Goal: Use online tool/utility: Utilize a website feature to perform a specific function

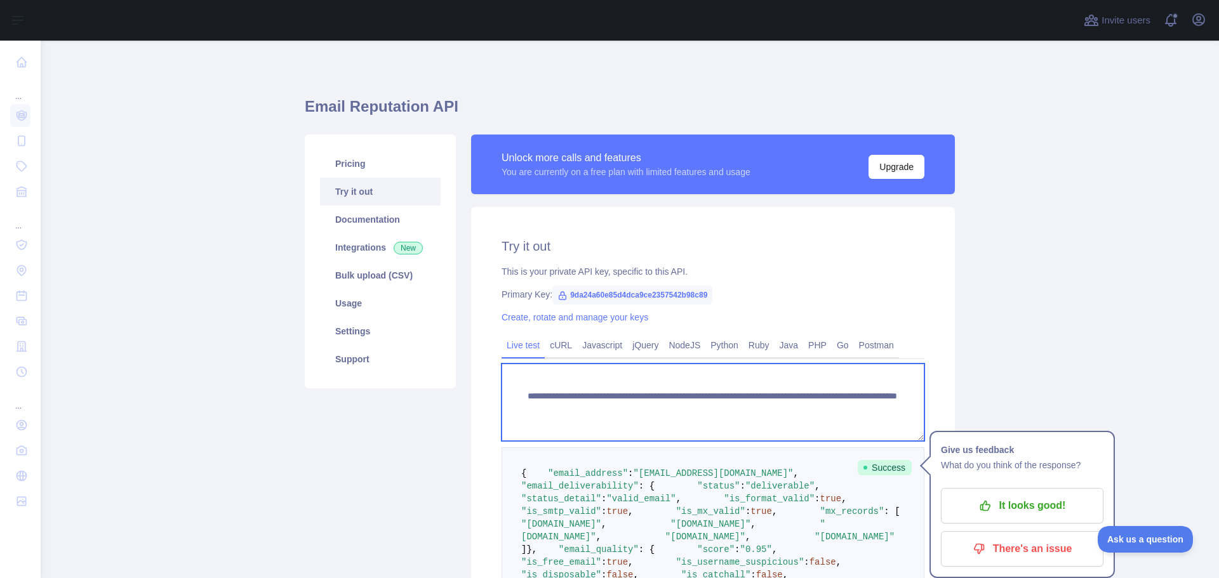
click at [633, 411] on textarea "**********" at bounding box center [712, 402] width 423 height 77
click at [619, 404] on textarea "**********" at bounding box center [712, 402] width 423 height 77
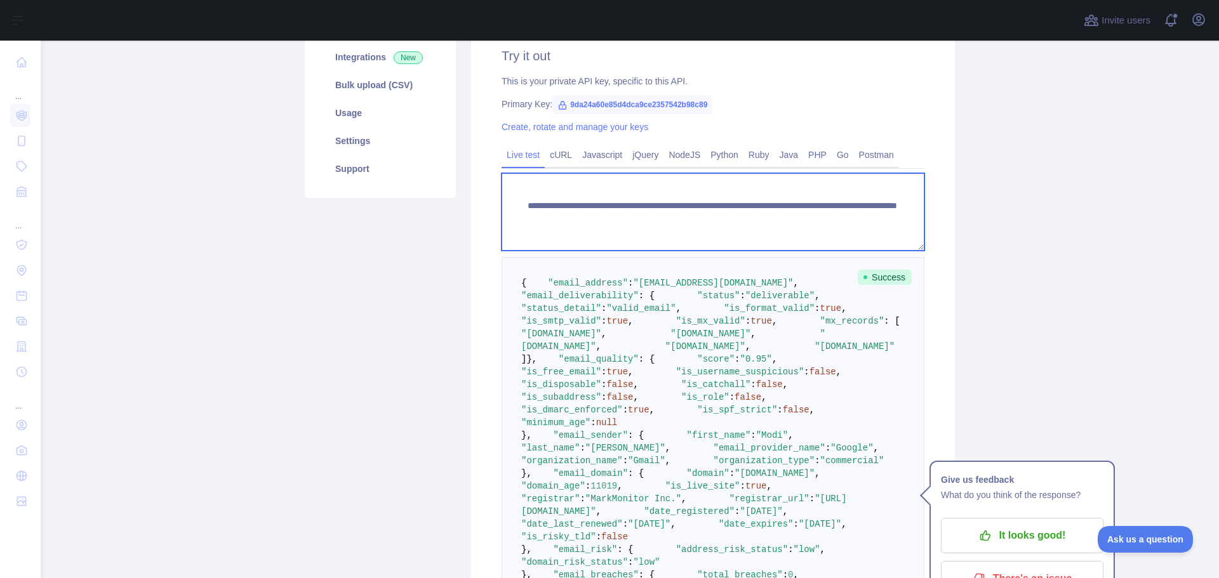
scroll to position [381, 0]
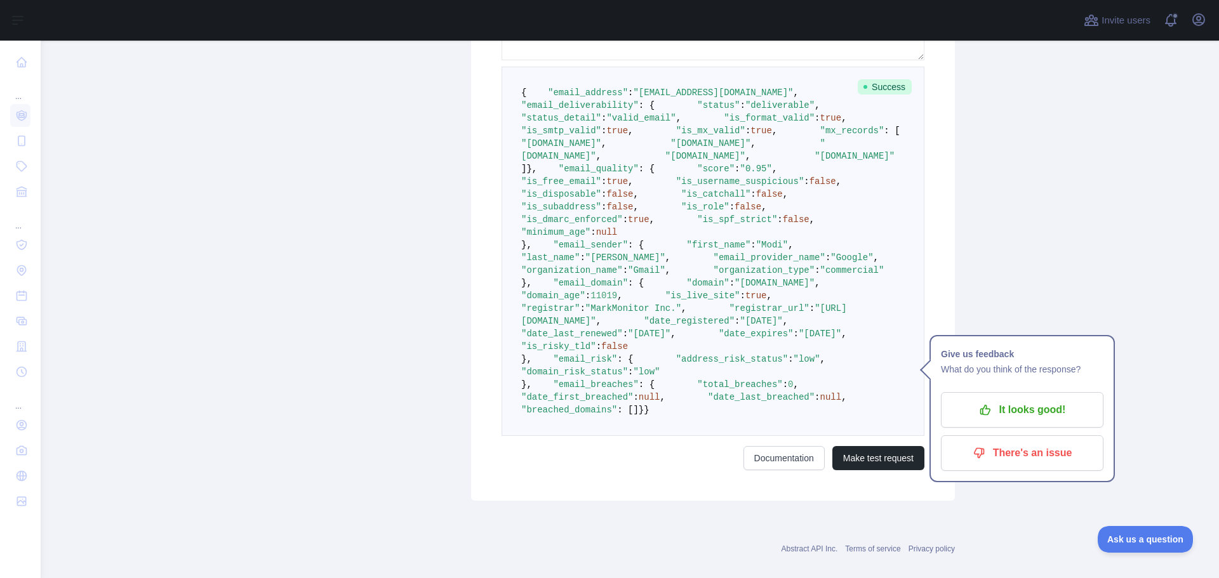
click at [600, 187] on span ""is_free_email"" at bounding box center [561, 181] width 80 height 10
copy span "is_free_email"
click at [585, 187] on span ""is_free_email"" at bounding box center [561, 181] width 80 height 10
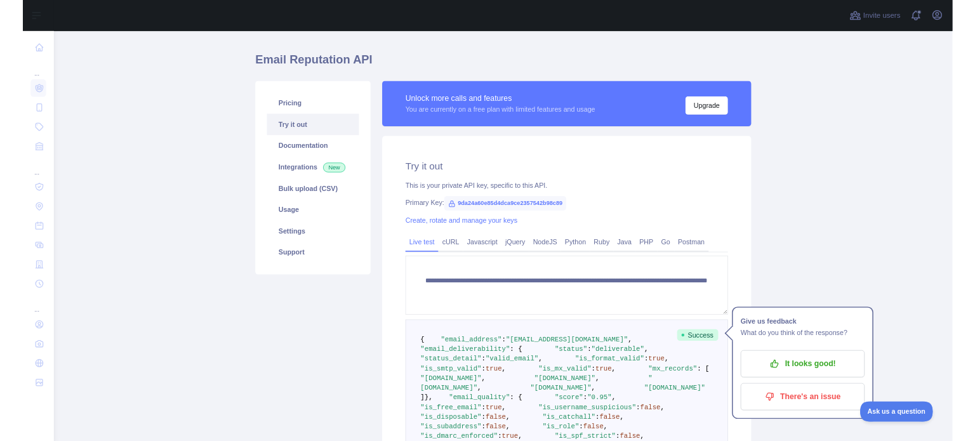
scroll to position [63, 0]
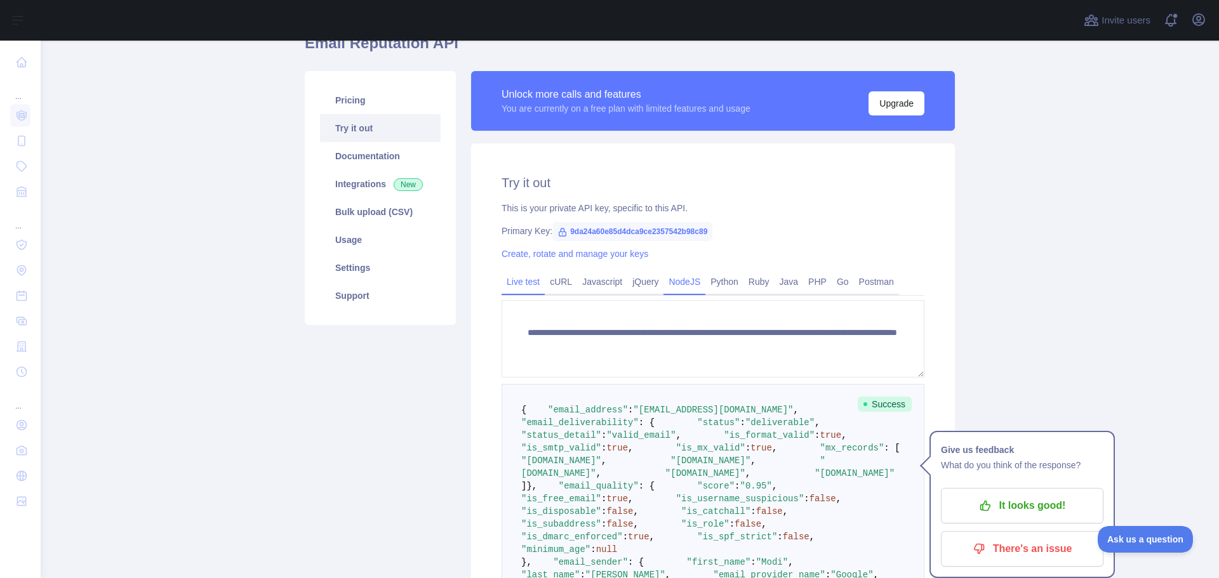
click at [679, 275] on link "NodeJS" at bounding box center [684, 282] width 42 height 20
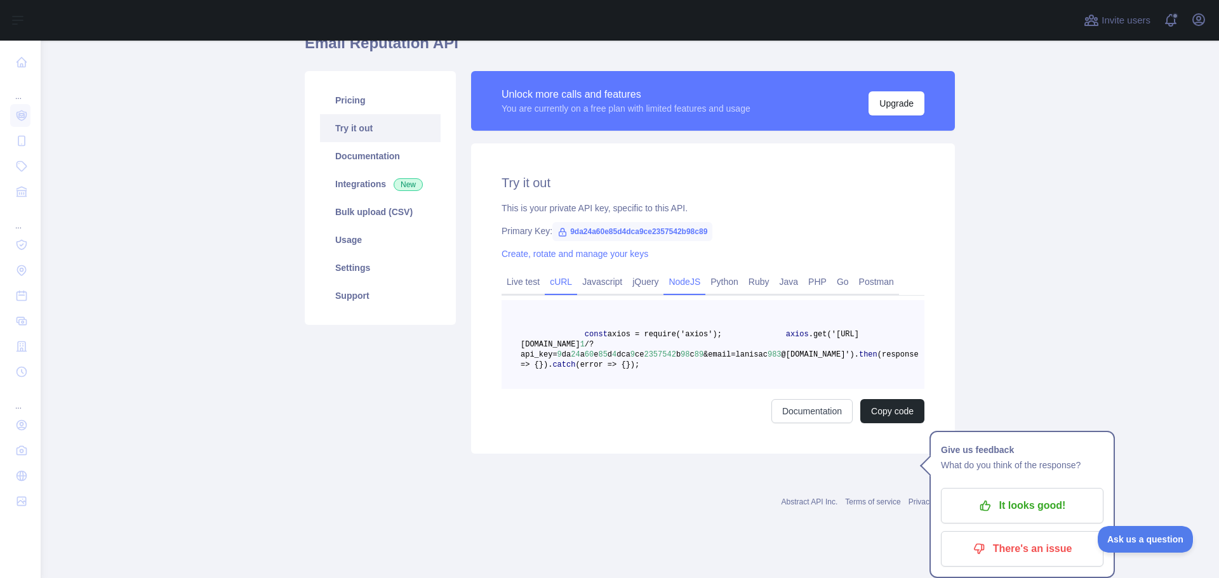
click at [550, 277] on link "cURL" at bounding box center [561, 282] width 32 height 20
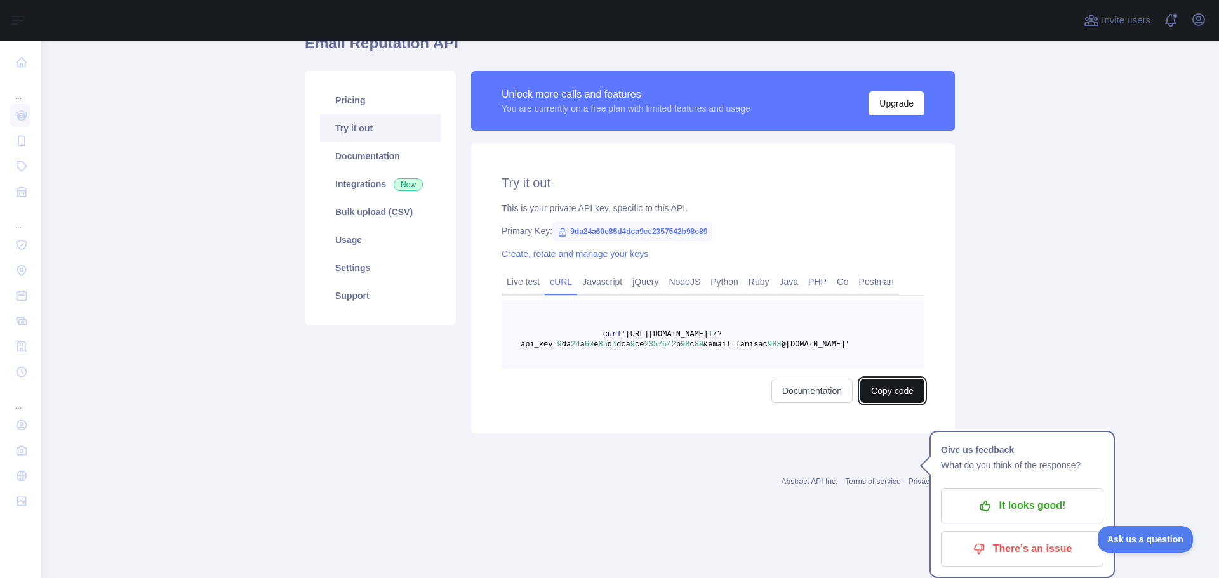
click at [889, 394] on button "Copy code" at bounding box center [892, 391] width 64 height 24
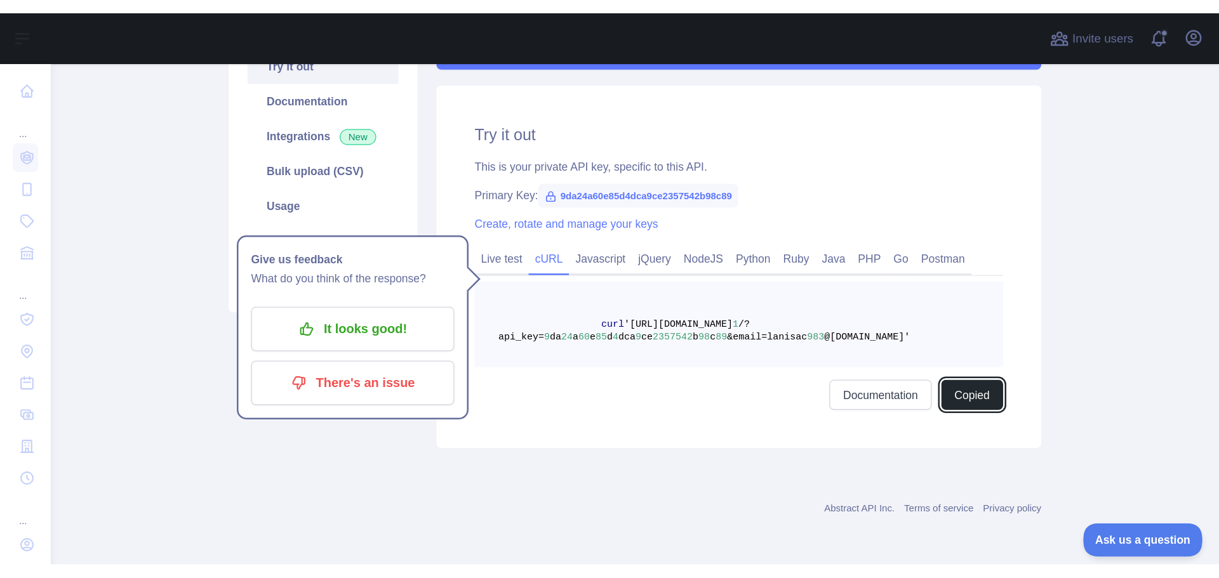
scroll to position [150, 0]
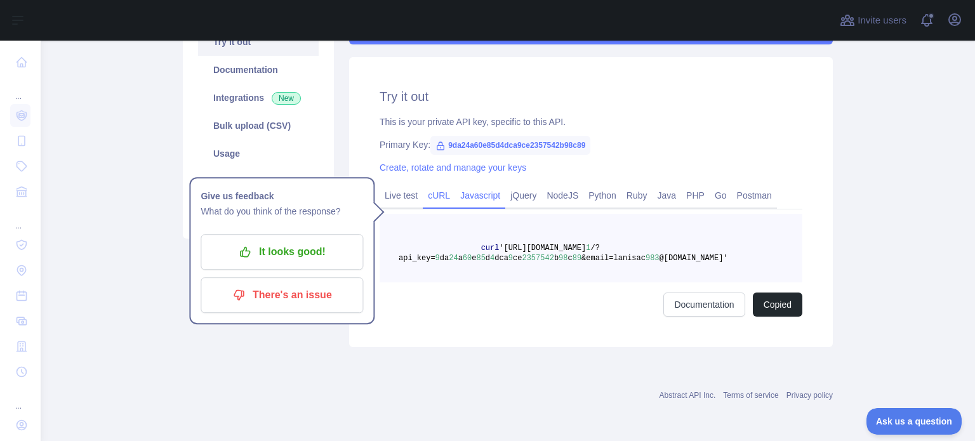
click at [455, 186] on link "Javascript" at bounding box center [480, 195] width 50 height 20
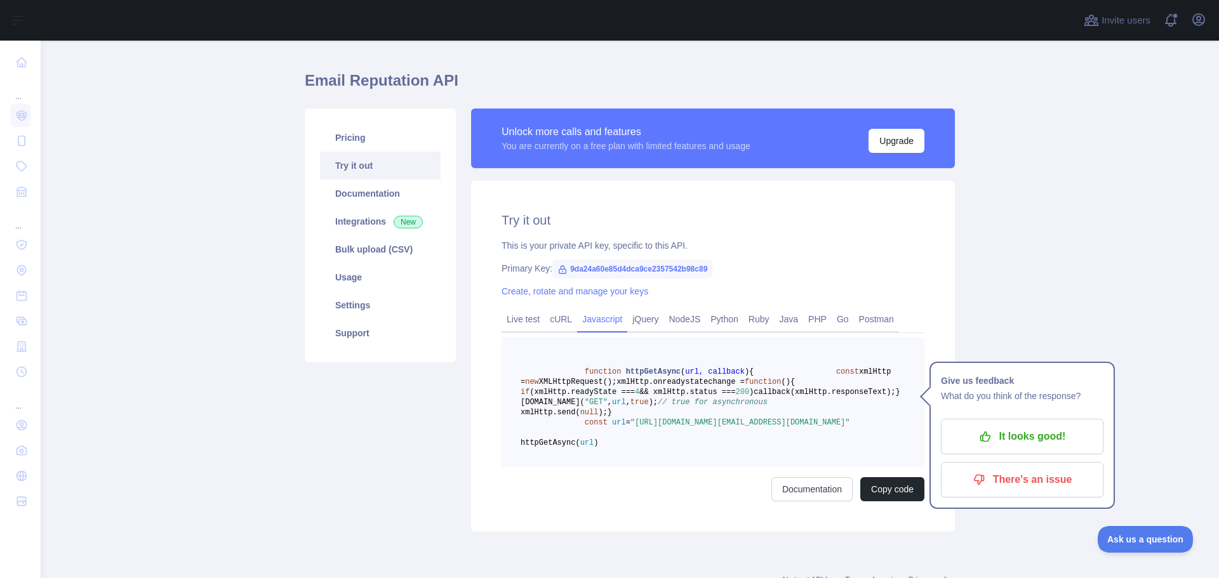
scroll to position [8, 0]
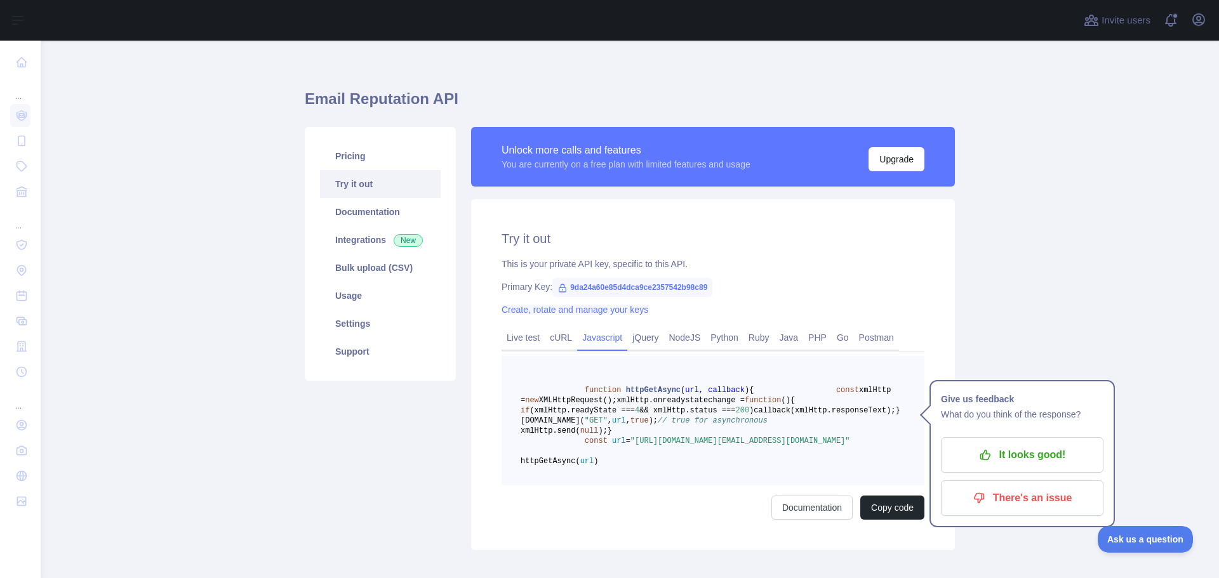
click at [616, 314] on link "Create, rotate and manage your keys" at bounding box center [574, 310] width 147 height 10
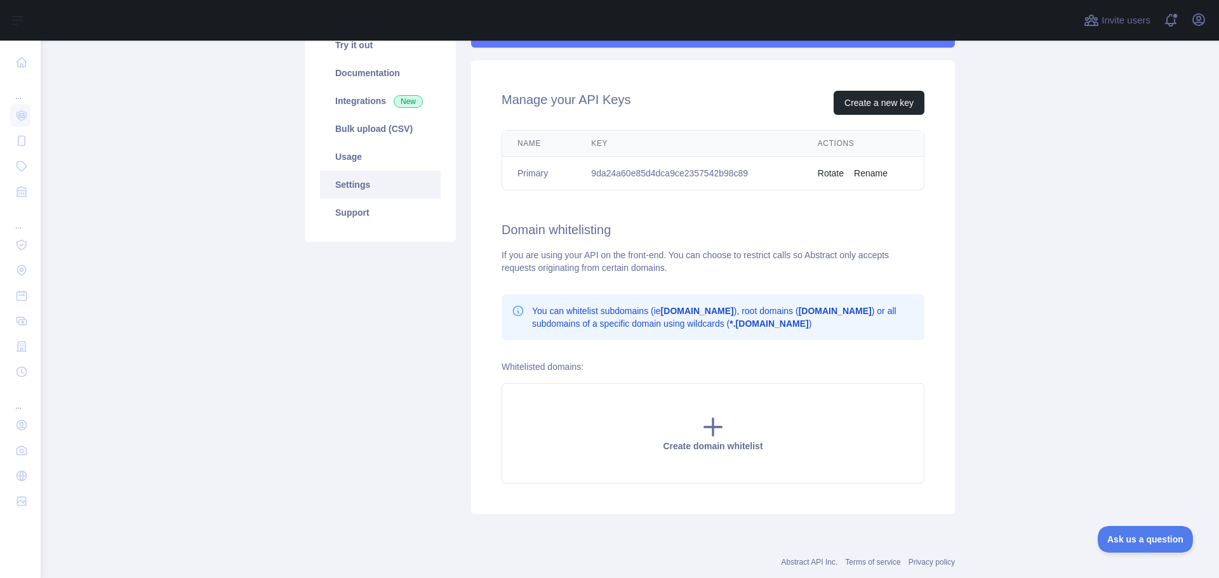
scroll to position [176, 0]
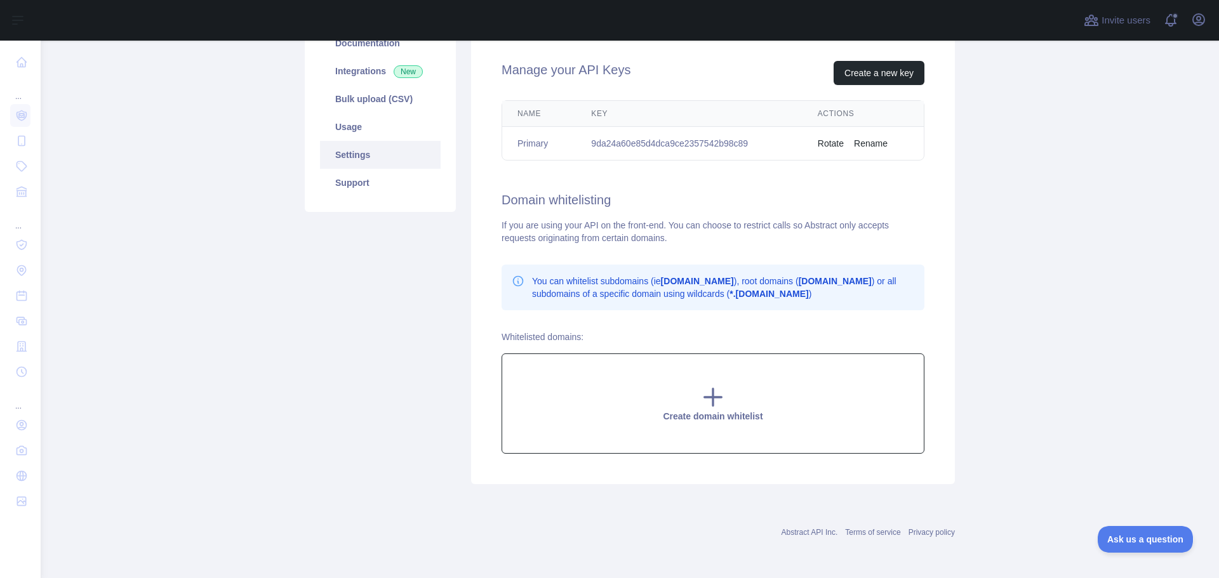
click at [686, 385] on div "Create domain whitelist" at bounding box center [712, 404] width 423 height 100
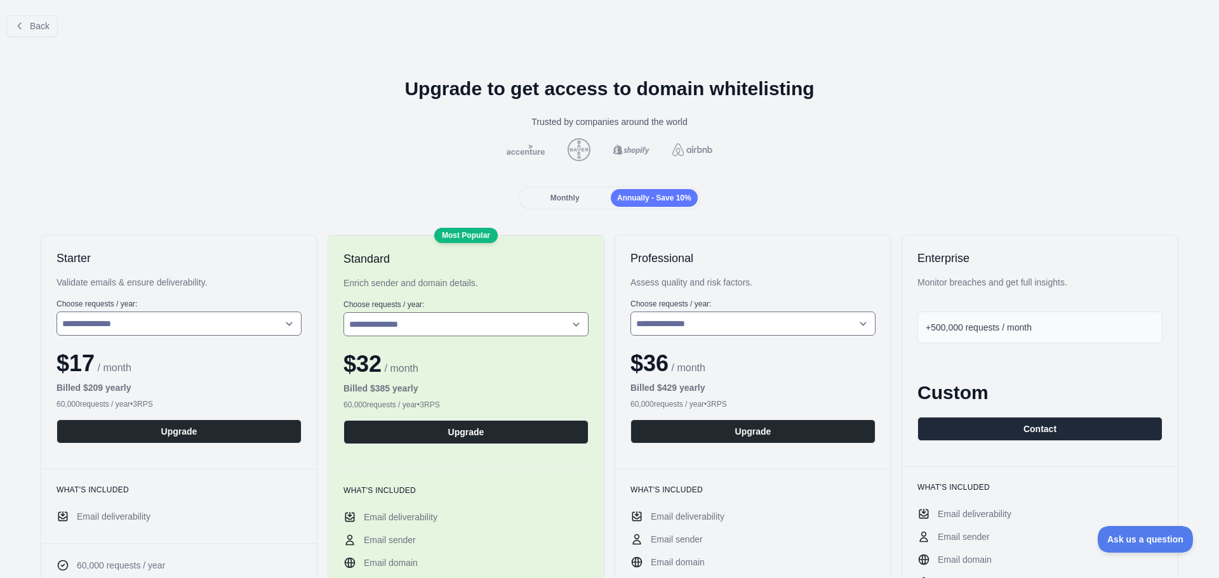
click at [559, 194] on span "Monthly" at bounding box center [564, 198] width 29 height 9
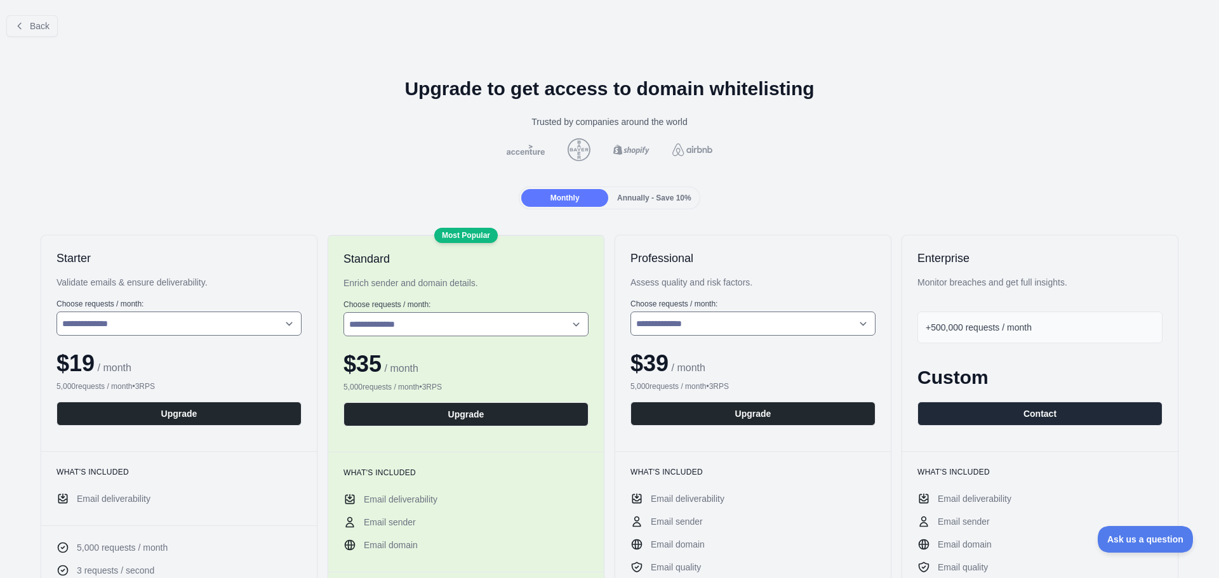
click at [637, 200] on span "Annually - Save 10%" at bounding box center [654, 198] width 74 height 9
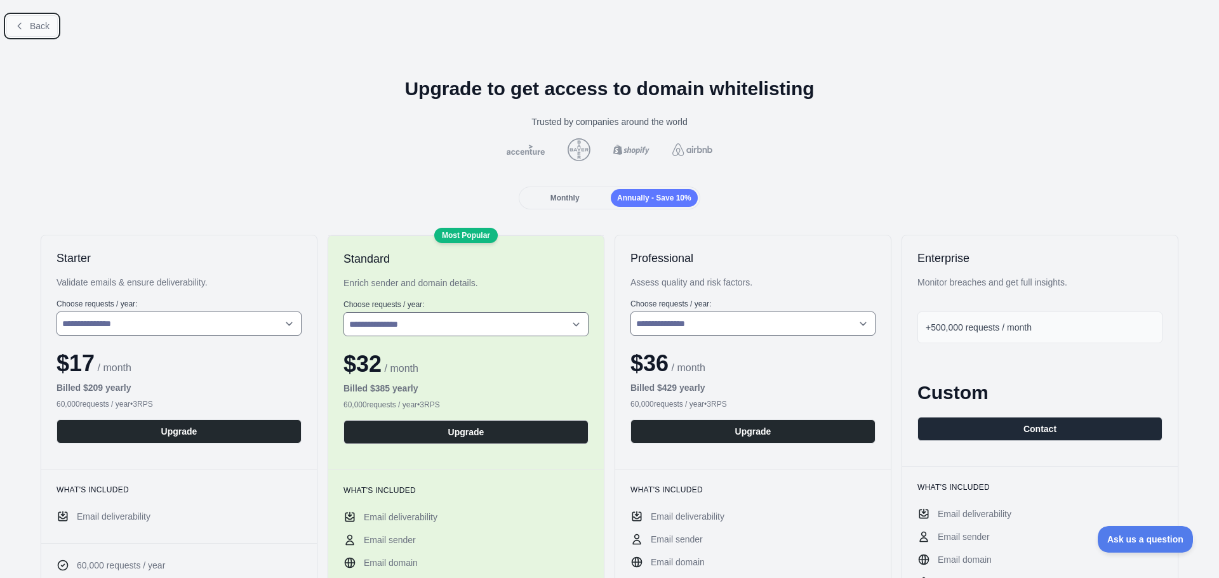
click at [27, 23] on button "Back" at bounding box center [31, 26] width 51 height 22
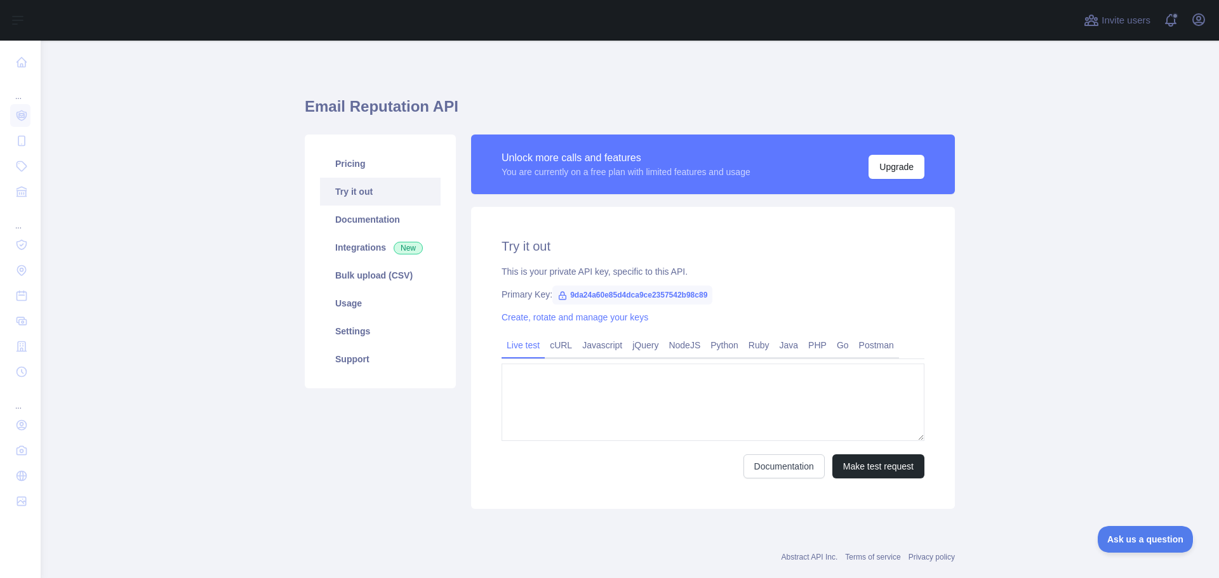
type textarea "**********"
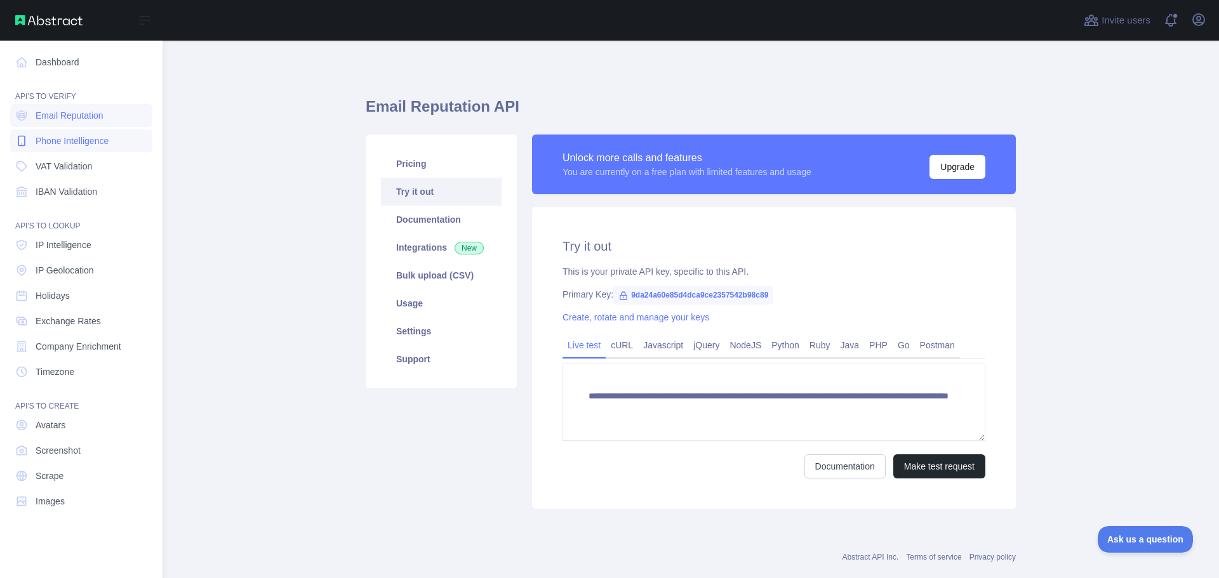
click at [56, 146] on span "Phone Intelligence" at bounding box center [72, 141] width 73 height 13
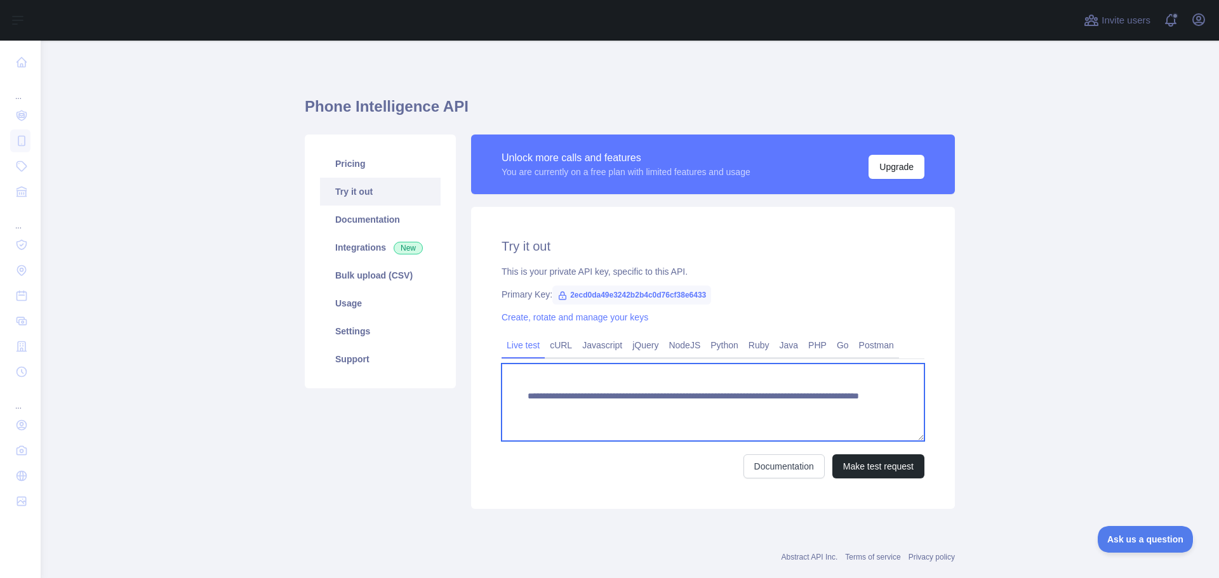
drag, startPoint x: 519, startPoint y: 395, endPoint x: 684, endPoint y: 397, distance: 165.0
click at [684, 397] on textarea "**********" at bounding box center [712, 402] width 423 height 77
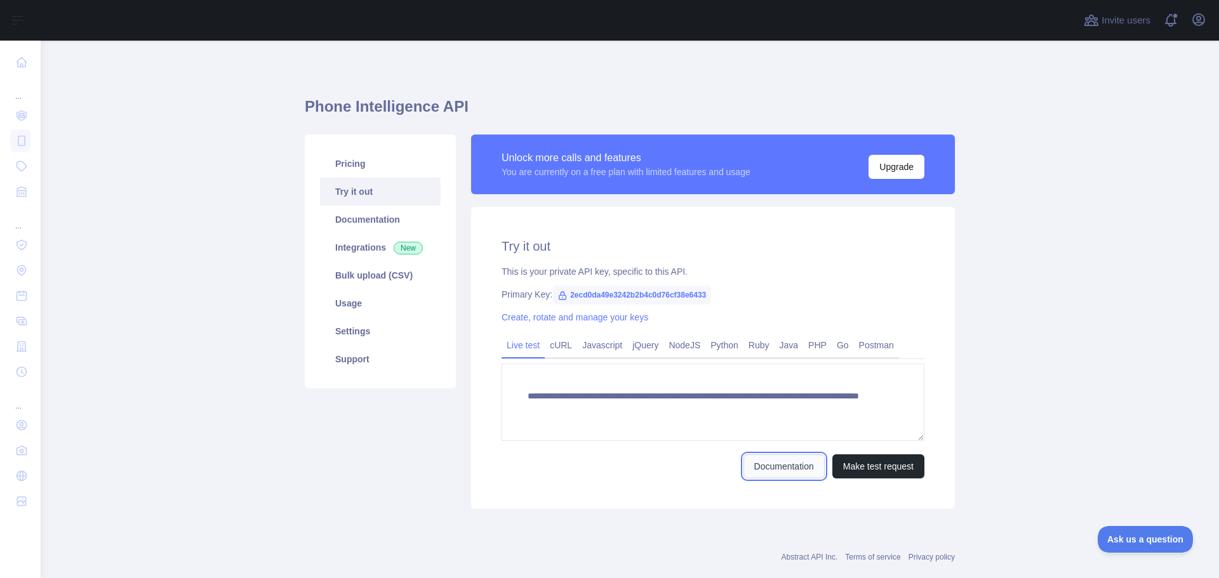
click at [753, 464] on link "Documentation" at bounding box center [783, 466] width 81 height 24
click at [672, 345] on link "NodeJS" at bounding box center [684, 345] width 42 height 20
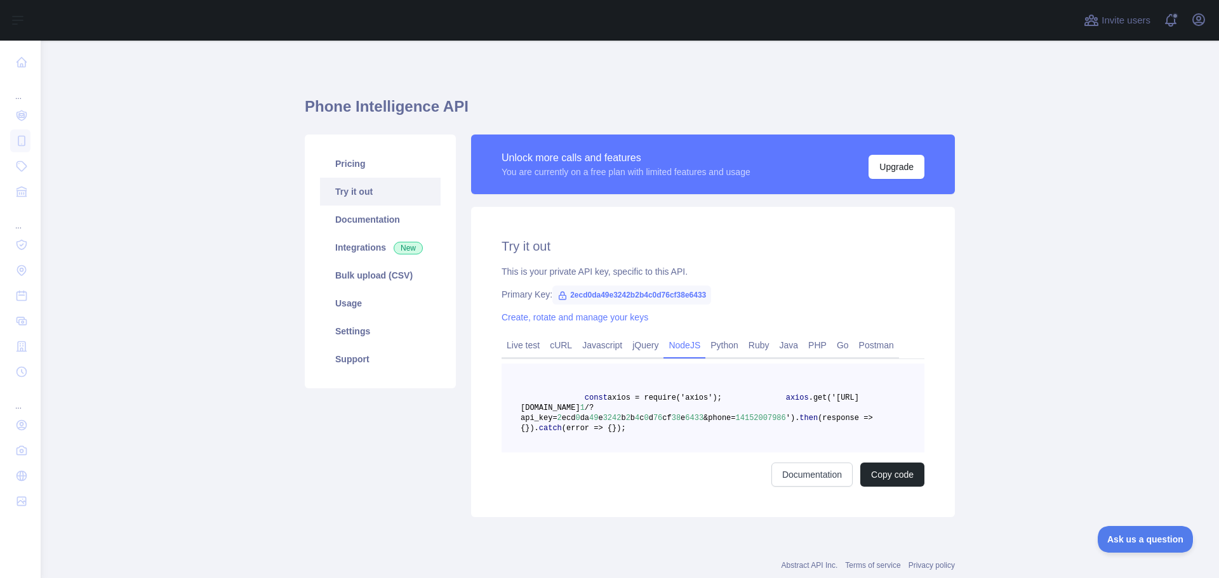
click at [737, 419] on span "14152007986" at bounding box center [761, 418] width 50 height 9
click at [813, 430] on pre "const axios = require('axios'); axios .get('[URL][DOMAIN_NAME] 1 /?api_key= 2 e…" at bounding box center [712, 408] width 423 height 89
click at [736, 417] on span "14152007986" at bounding box center [761, 418] width 50 height 9
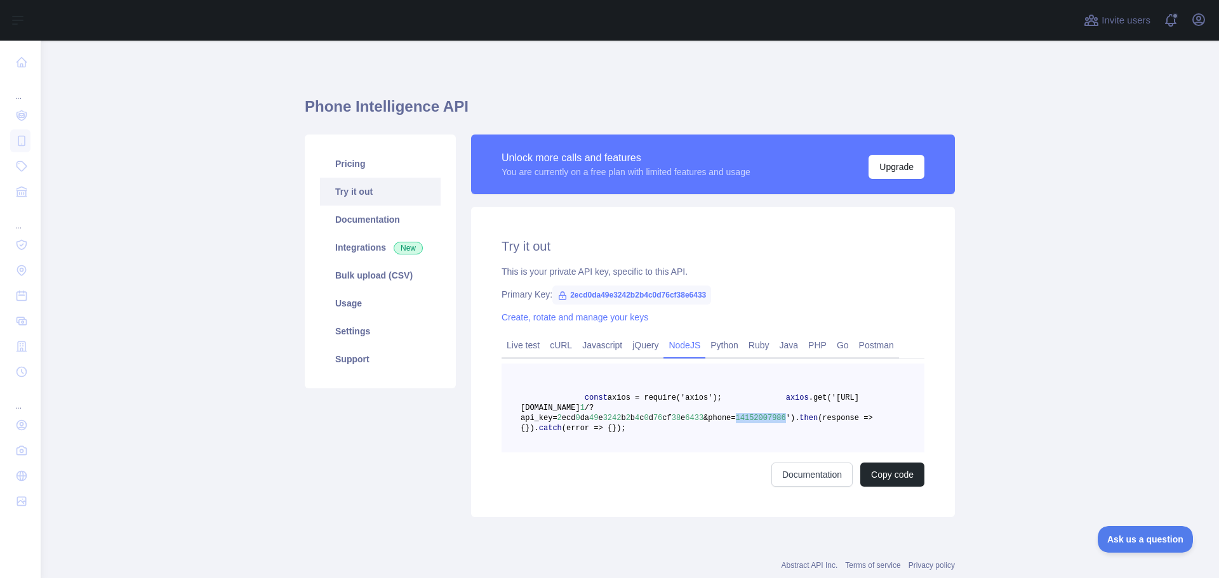
click at [736, 417] on span "14152007986" at bounding box center [761, 418] width 50 height 9
click at [734, 432] on pre "const axios = require('axios'); axios .get('[URL][DOMAIN_NAME] 1 /?api_key= 2 e…" at bounding box center [712, 408] width 423 height 89
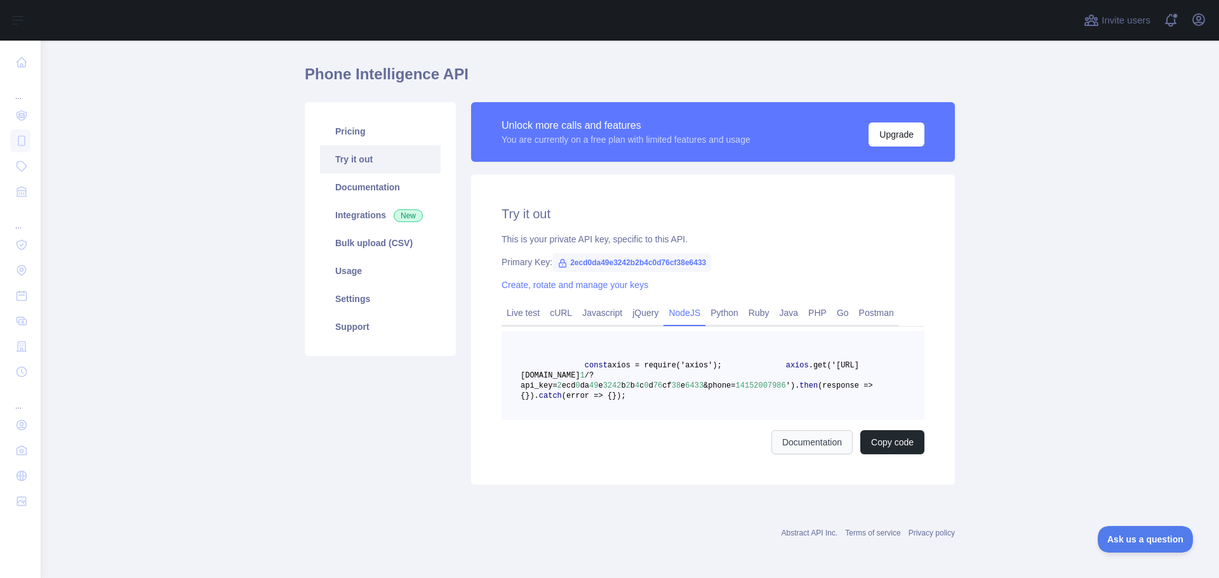
scroll to position [63, 0]
click at [608, 253] on span "2ecd0da49e3242b2b4c0d76cf38e6433" at bounding box center [631, 262] width 159 height 19
copy span "2ecd0da49e3242b2b4c0d76cf38e6433"
click at [736, 381] on span "14152007986" at bounding box center [761, 385] width 50 height 9
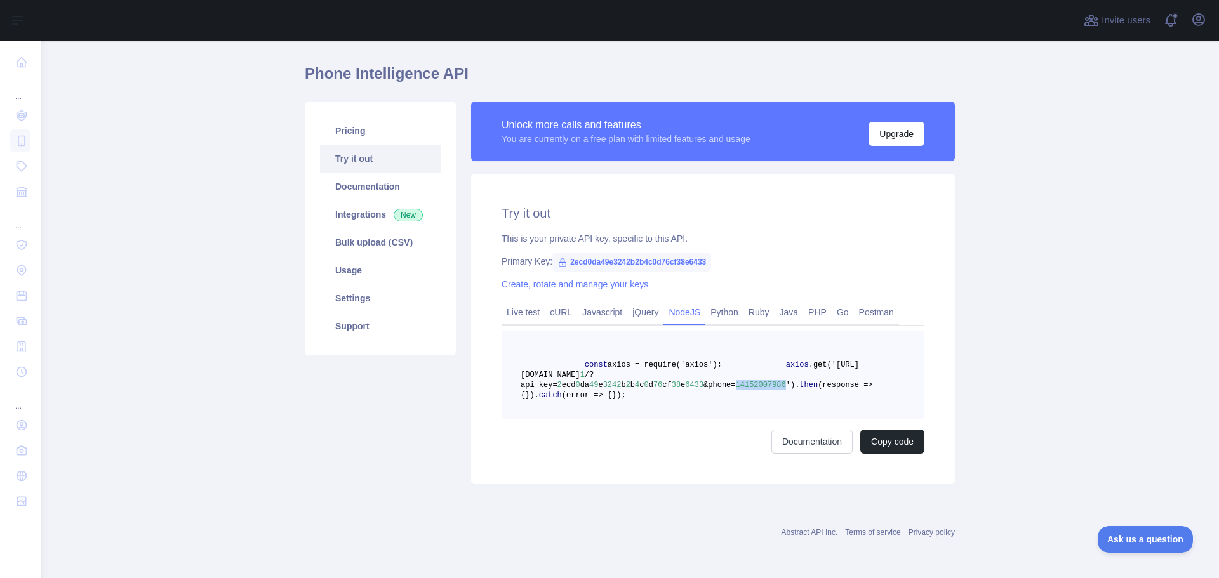
click at [736, 381] on span "14152007986" at bounding box center [761, 385] width 50 height 9
click at [517, 302] on link "Live test" at bounding box center [522, 312] width 43 height 20
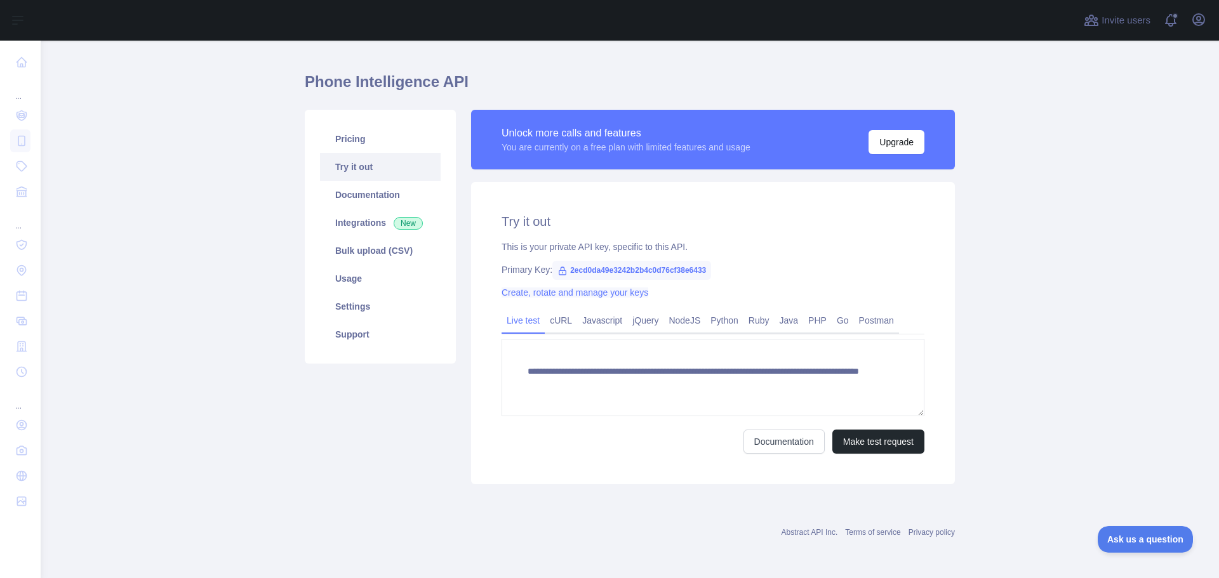
scroll to position [25, 0]
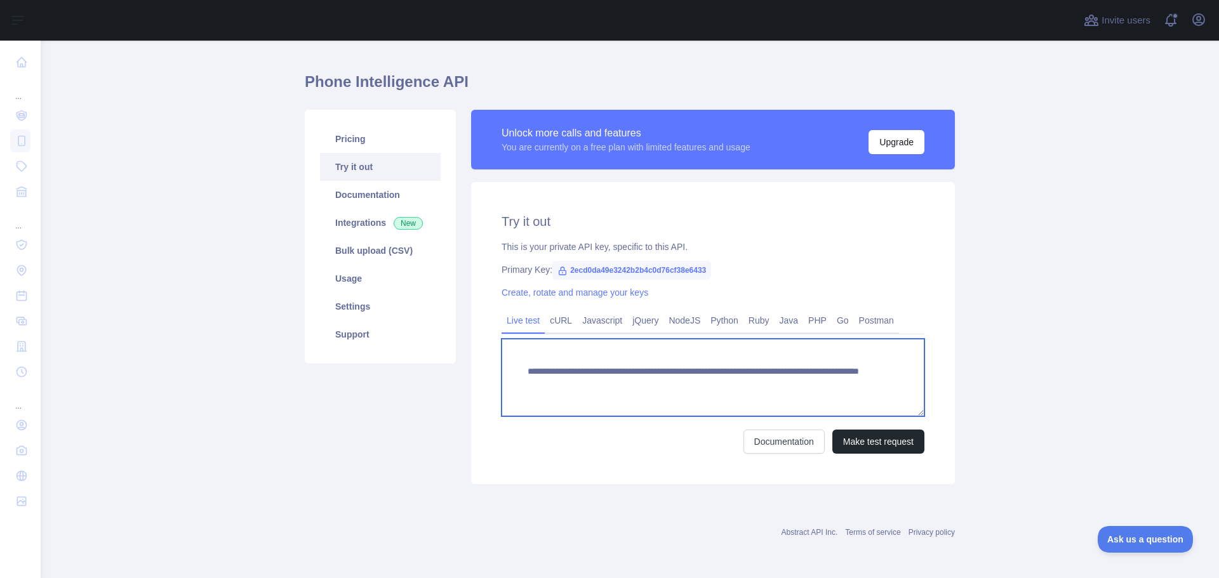
click at [767, 387] on textarea "**********" at bounding box center [712, 377] width 423 height 77
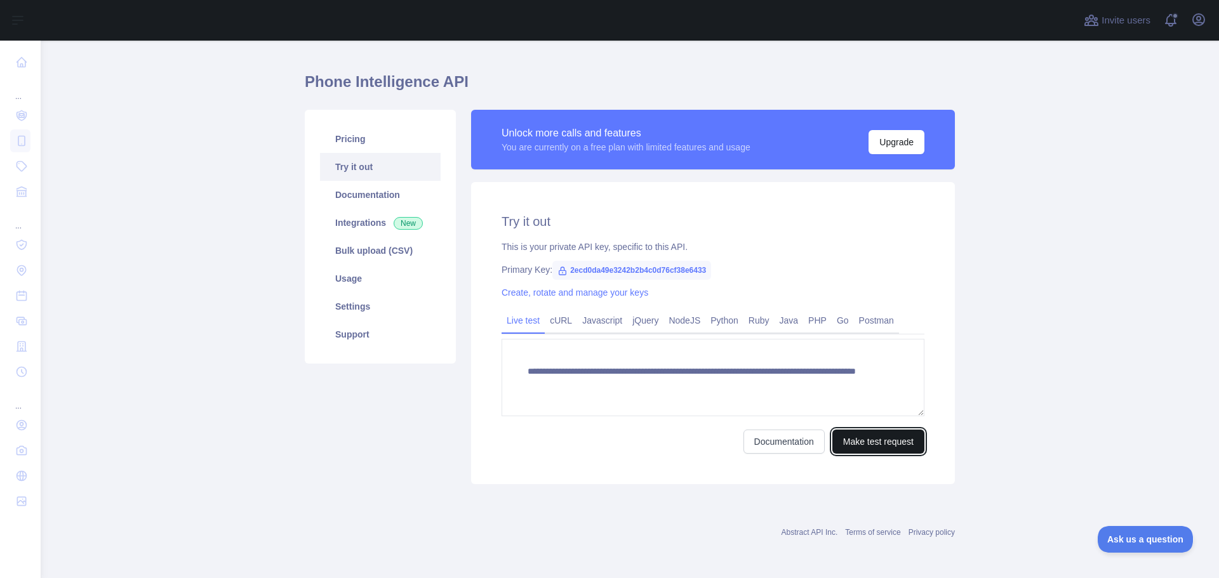
drag, startPoint x: 866, startPoint y: 444, endPoint x: 830, endPoint y: 422, distance: 42.5
click at [866, 444] on button "Make test request" at bounding box center [878, 442] width 92 height 24
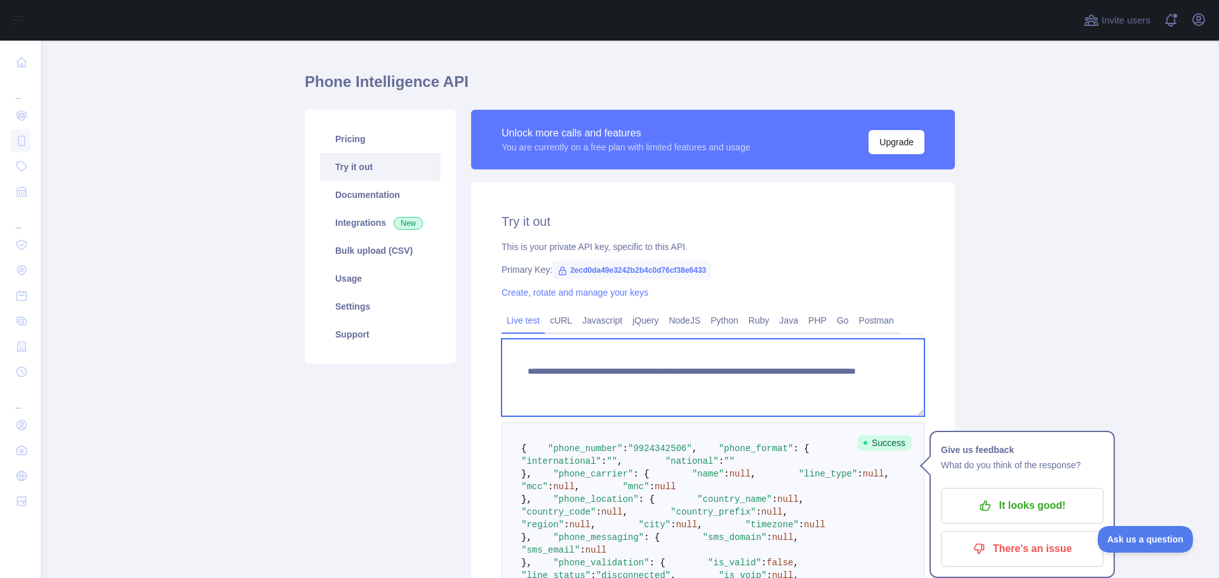
click at [747, 389] on textarea "**********" at bounding box center [712, 377] width 423 height 77
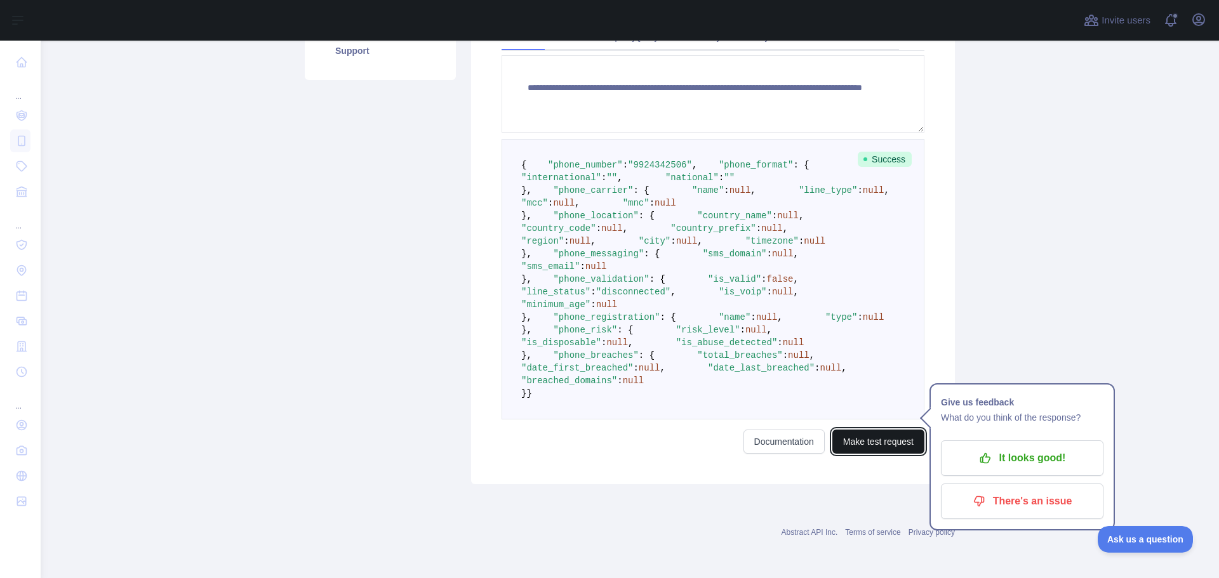
click at [865, 448] on button "Make test request" at bounding box center [878, 442] width 92 height 24
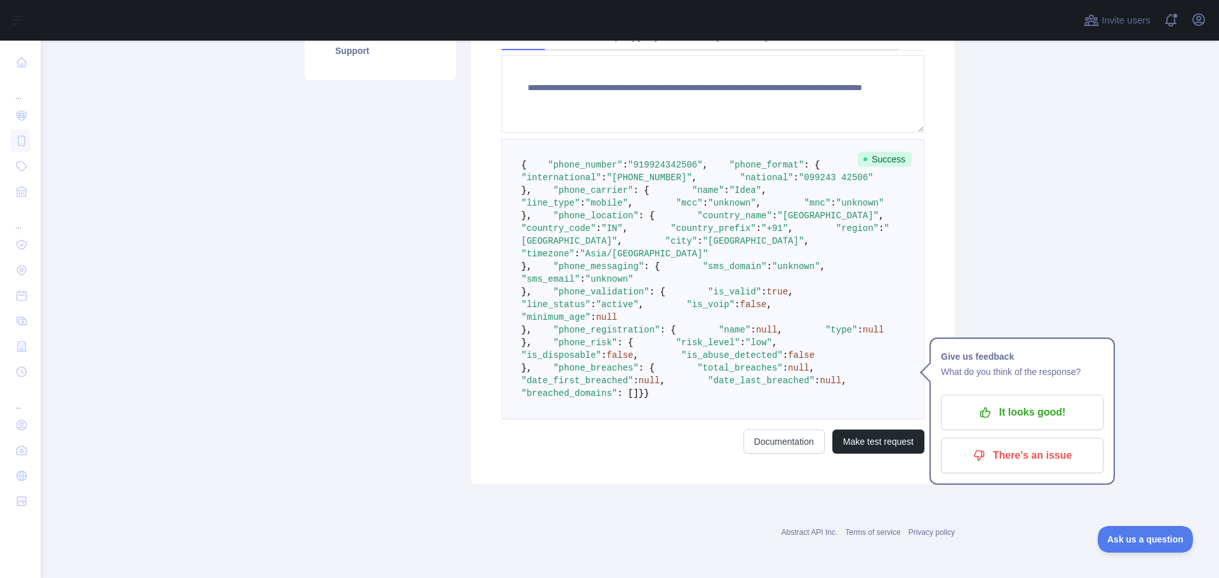
scroll to position [334, 0]
click at [574, 259] on span ""timezone"" at bounding box center [547, 254] width 53 height 10
click at [697, 221] on span ""country_name"" at bounding box center [734, 216] width 75 height 10
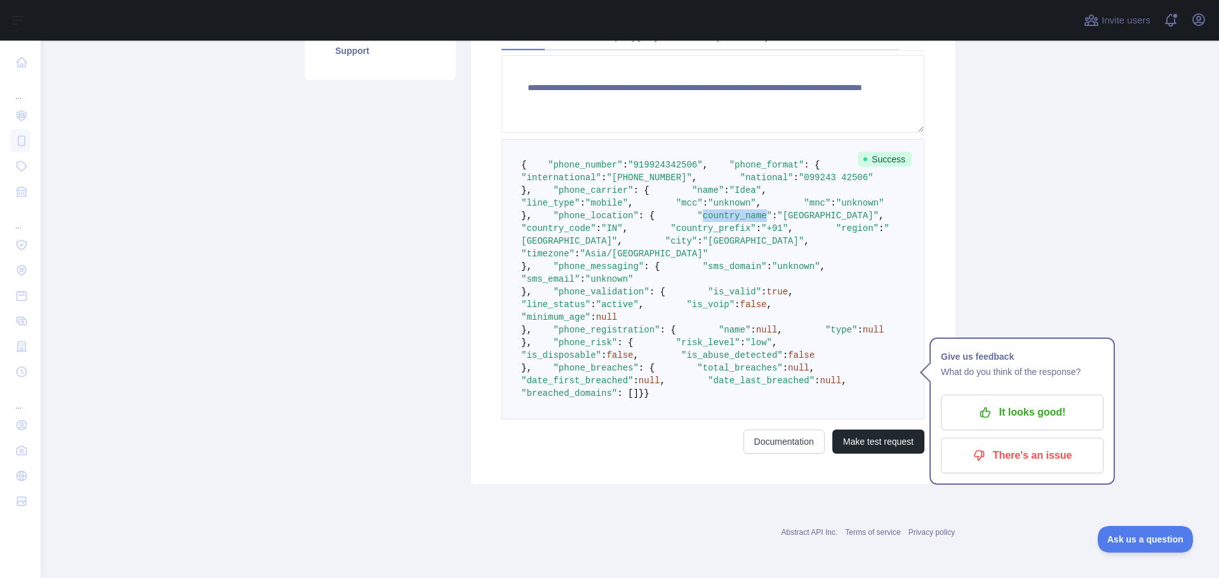
scroll to position [270, 0]
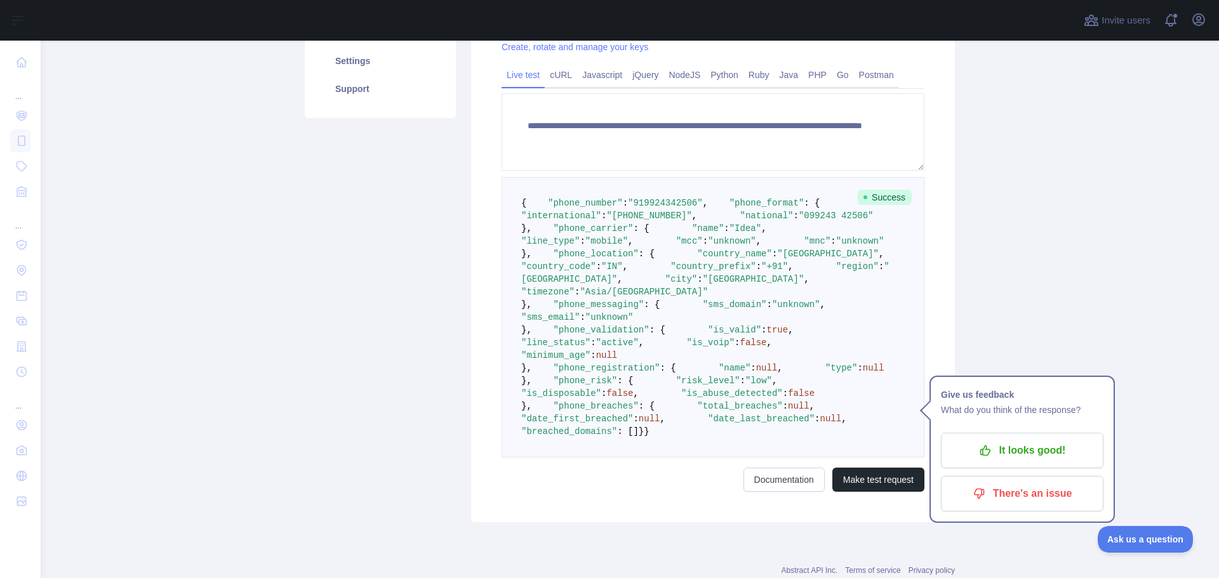
click at [590, 347] on pre "{ "phone_number" : "[PHONE_NUMBER]" , "phone_format" : { "international" : "[PH…" at bounding box center [712, 317] width 423 height 281
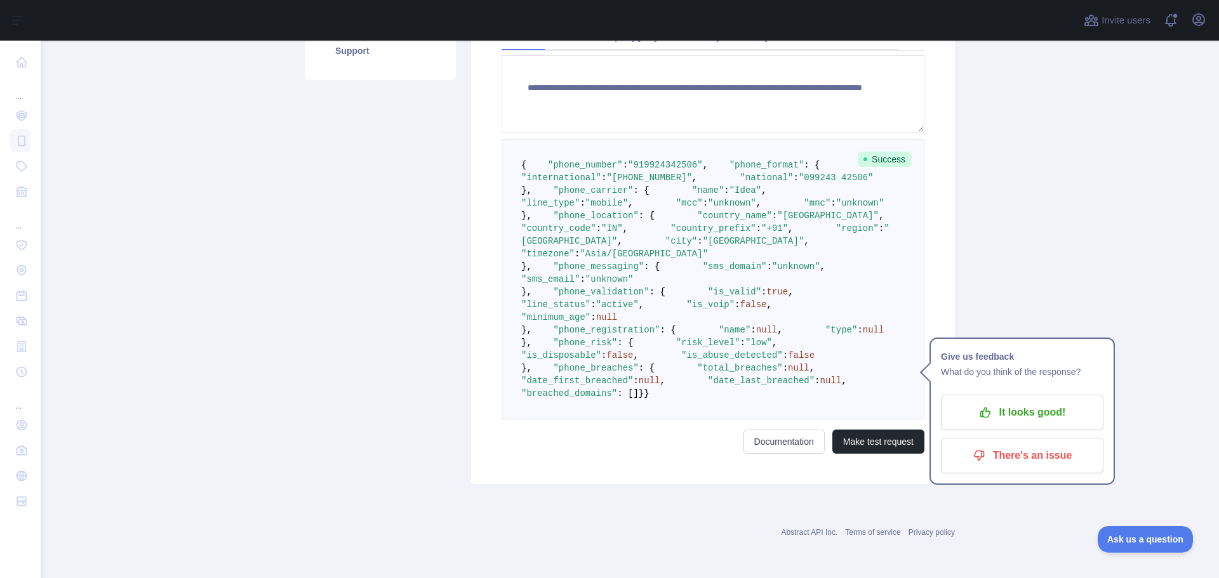
scroll to position [524, 0]
click at [579, 259] on pre "{ "phone_number" : "[PHONE_NUMBER]" , "phone_format" : { "international" : "[PH…" at bounding box center [712, 279] width 423 height 281
click at [576, 287] on span ""phone_validation"" at bounding box center [601, 292] width 96 height 10
copy span "phone_validation"
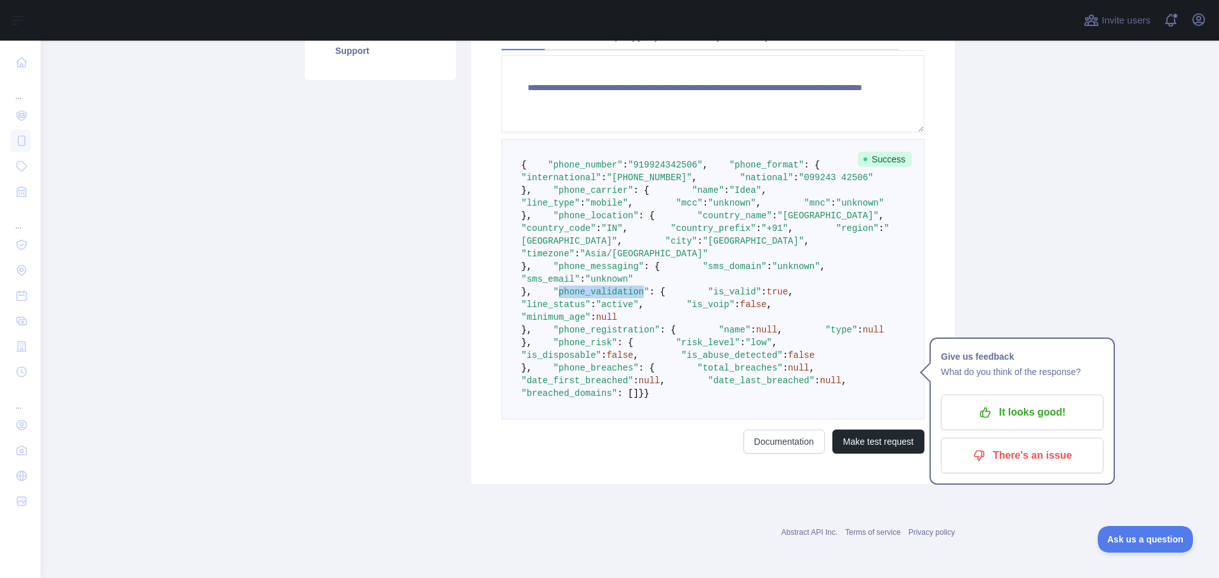
click at [582, 287] on span ""phone_validation"" at bounding box center [601, 292] width 96 height 10
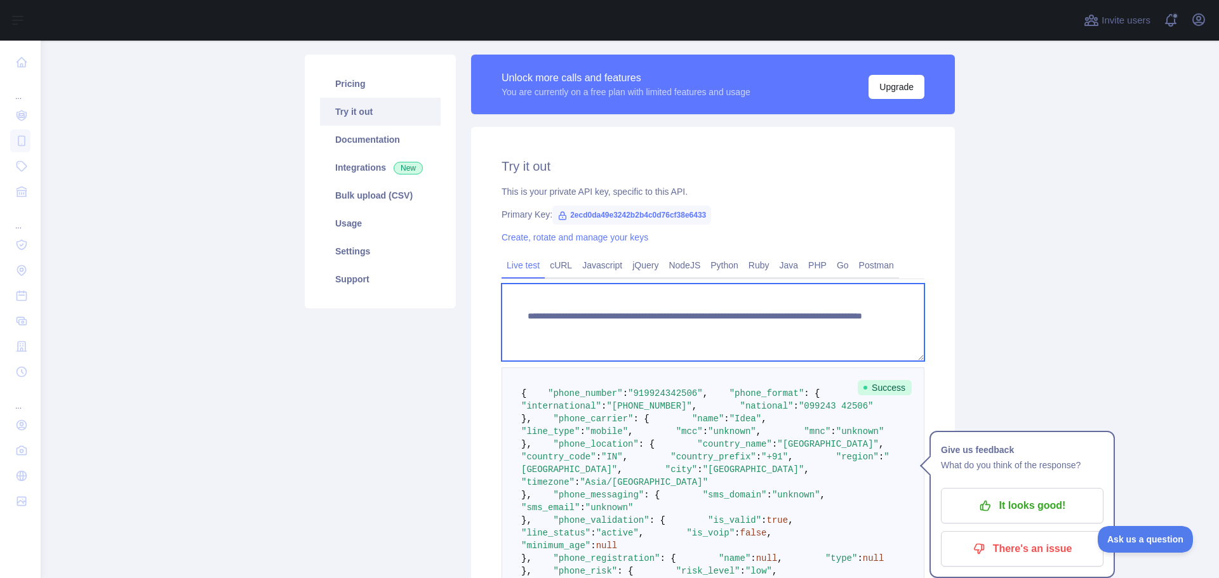
click at [769, 328] on textarea "**********" at bounding box center [712, 322] width 423 height 77
click at [770, 335] on textarea "**********" at bounding box center [712, 322] width 423 height 77
click at [785, 330] on textarea "**********" at bounding box center [712, 322] width 423 height 77
click at [810, 330] on textarea "**********" at bounding box center [712, 322] width 423 height 77
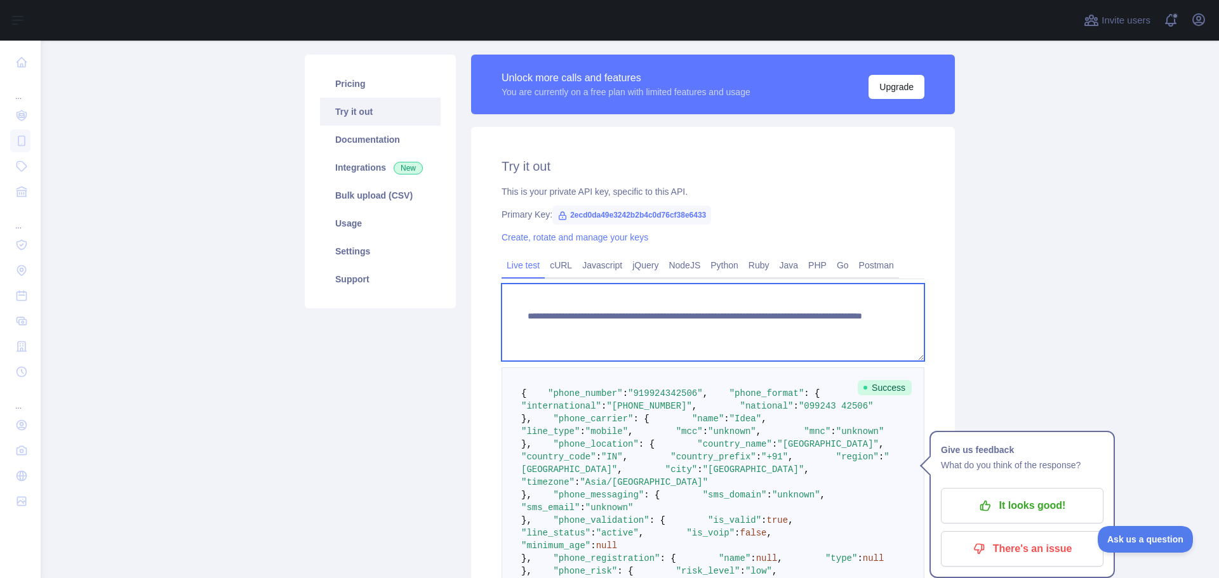
click at [771, 331] on textarea "**********" at bounding box center [712, 322] width 423 height 77
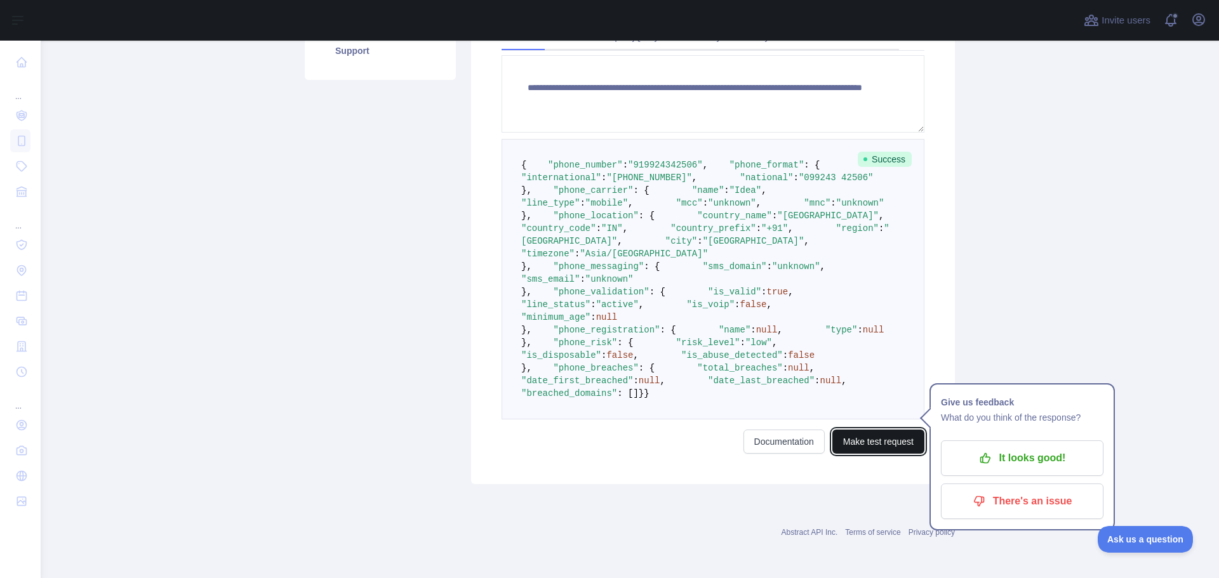
click at [880, 444] on button "Make test request" at bounding box center [878, 442] width 92 height 24
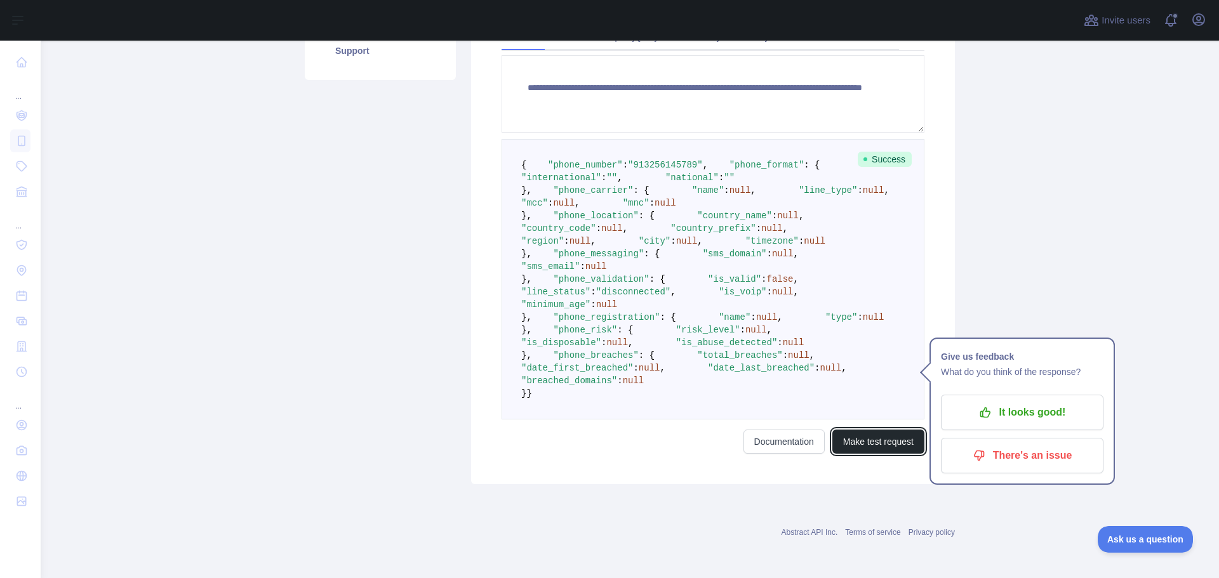
scroll to position [588, 0]
click at [708, 274] on span ""is_valid"" at bounding box center [734, 279] width 53 height 10
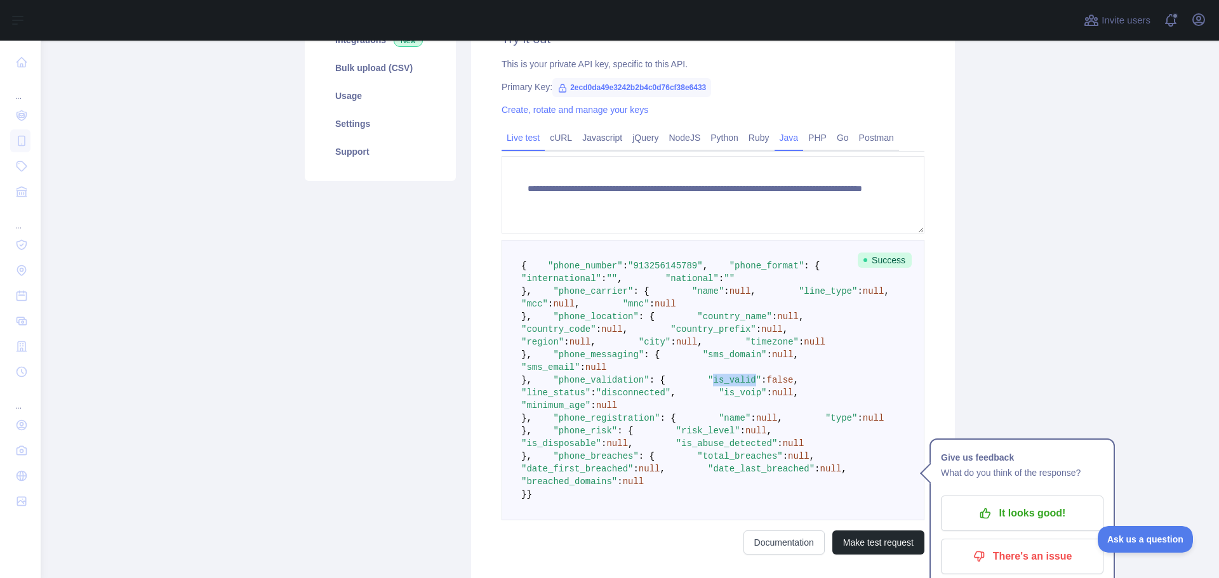
scroll to position [207, 0]
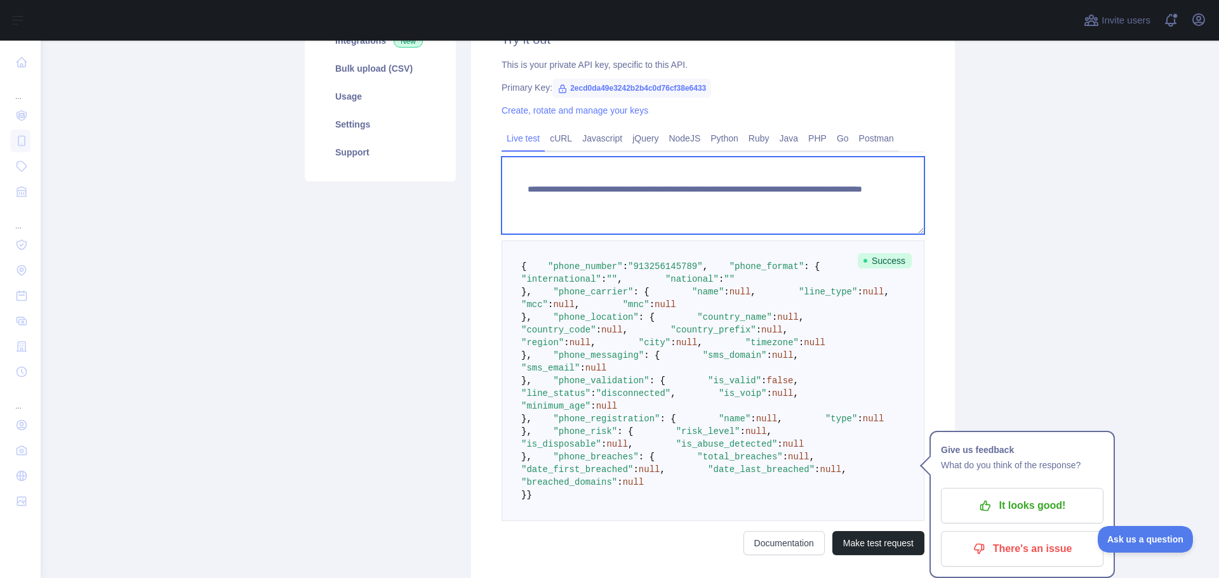
click at [778, 203] on textarea "**********" at bounding box center [712, 195] width 423 height 77
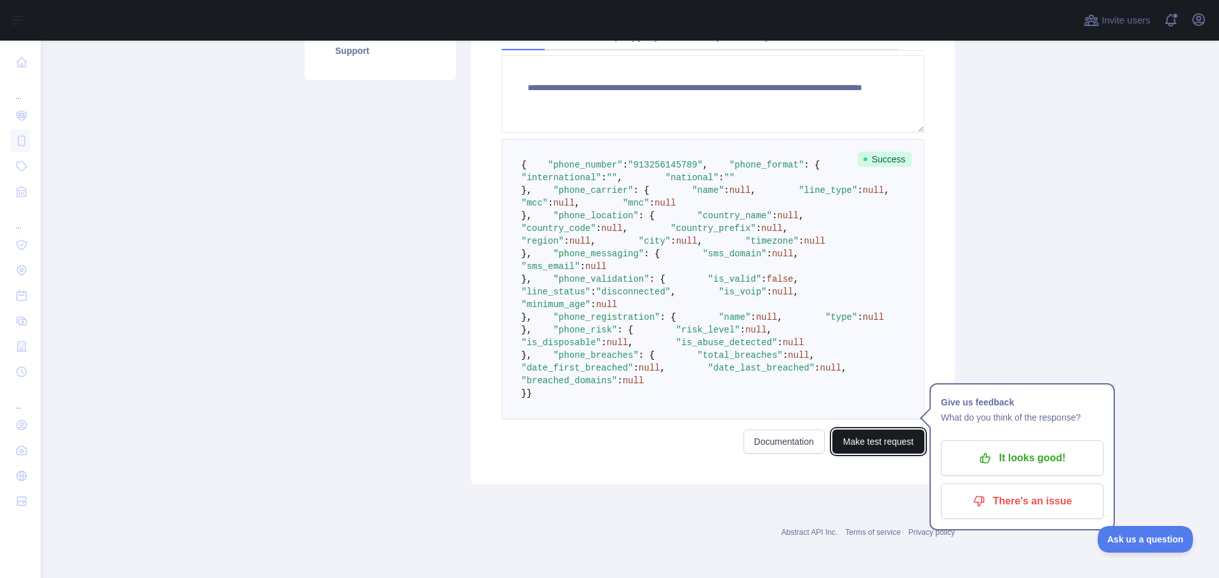
click at [864, 446] on button "Make test request" at bounding box center [878, 442] width 92 height 24
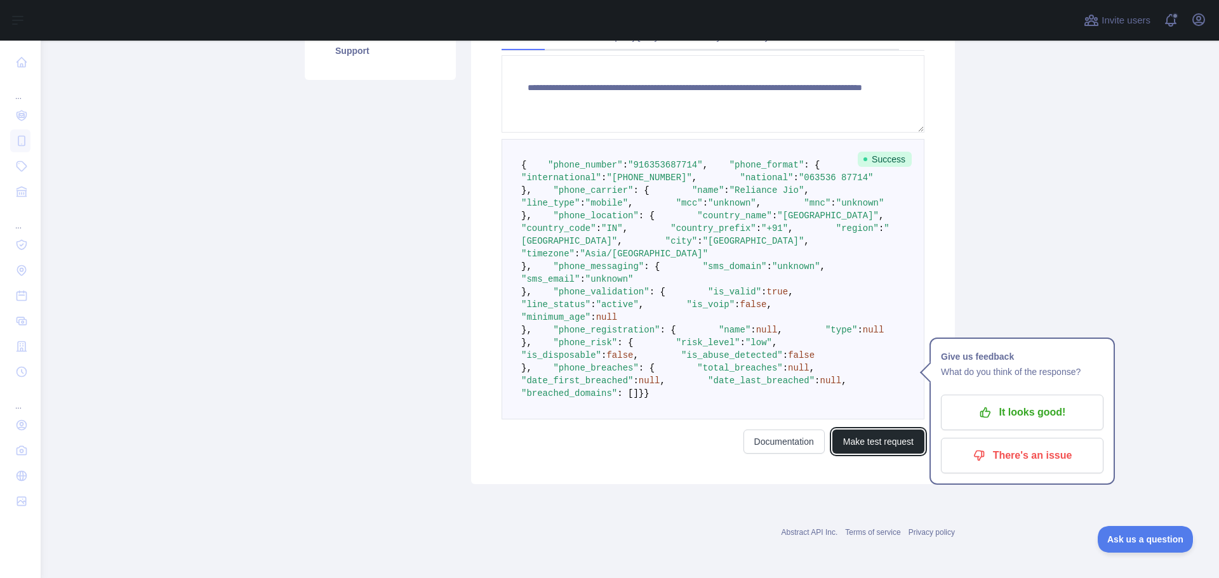
scroll to position [524, 0]
click at [708, 287] on span ""is_valid"" at bounding box center [734, 292] width 53 height 10
click at [708, 297] on span ""is_valid"" at bounding box center [734, 292] width 53 height 10
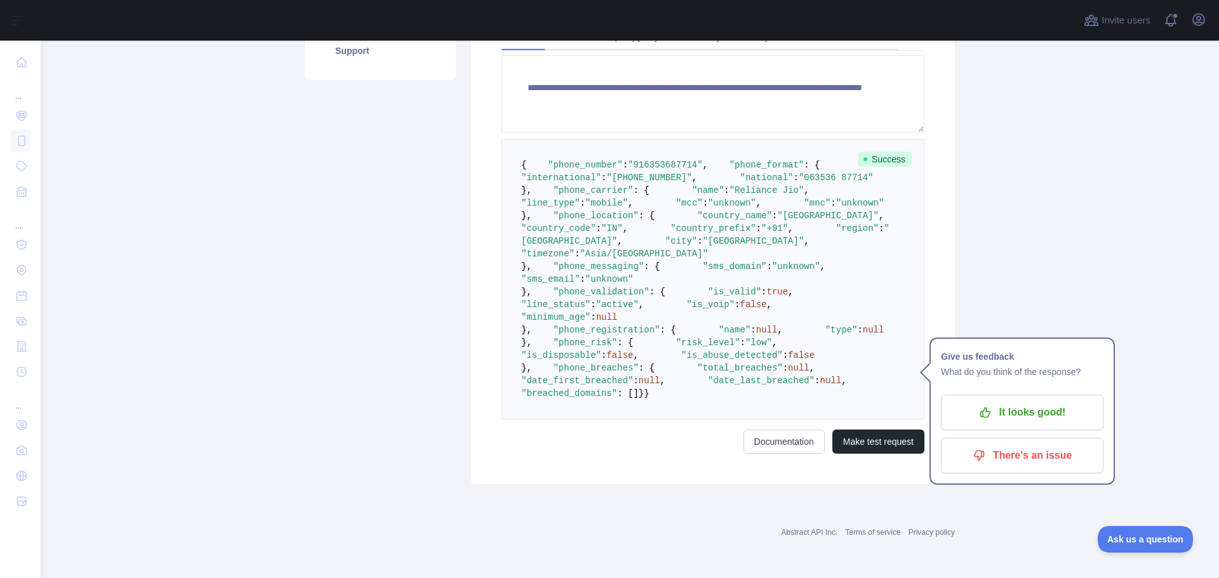
click at [553, 297] on span ""phone_validation"" at bounding box center [601, 292] width 96 height 10
copy span "phone_validation"
click at [708, 297] on span ""is_valid"" at bounding box center [734, 292] width 53 height 10
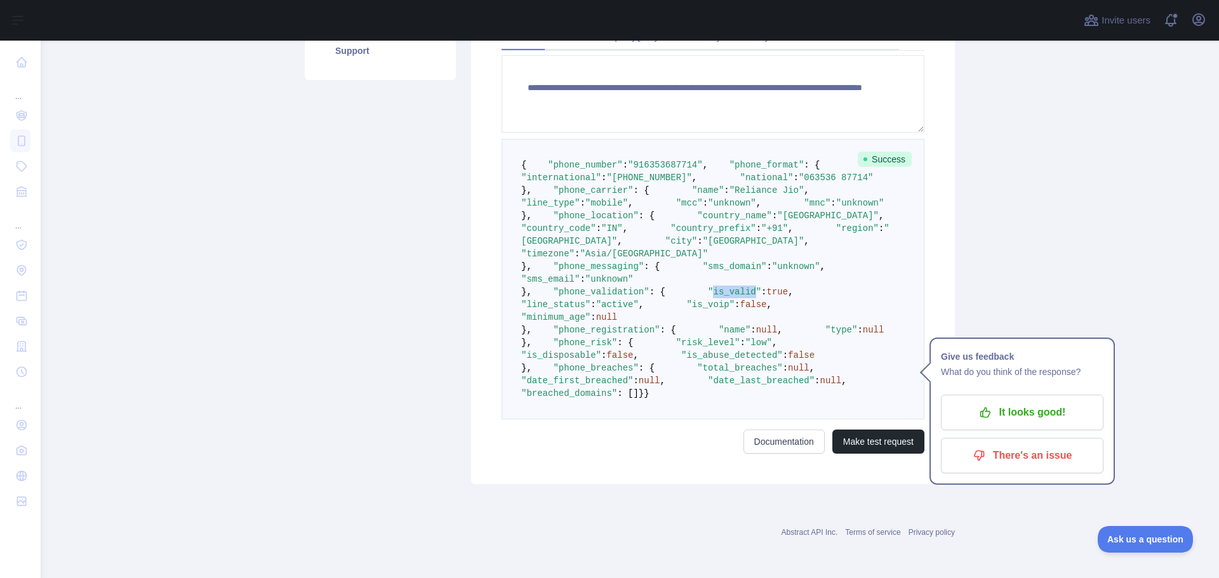
copy span "is_valid"
click at [697, 221] on span ""country_name"" at bounding box center [734, 216] width 75 height 10
click at [629, 286] on pre "{ "phone_number" : "[PHONE_NUMBER]" , "phone_format" : { "international" : "[PH…" at bounding box center [712, 279] width 423 height 281
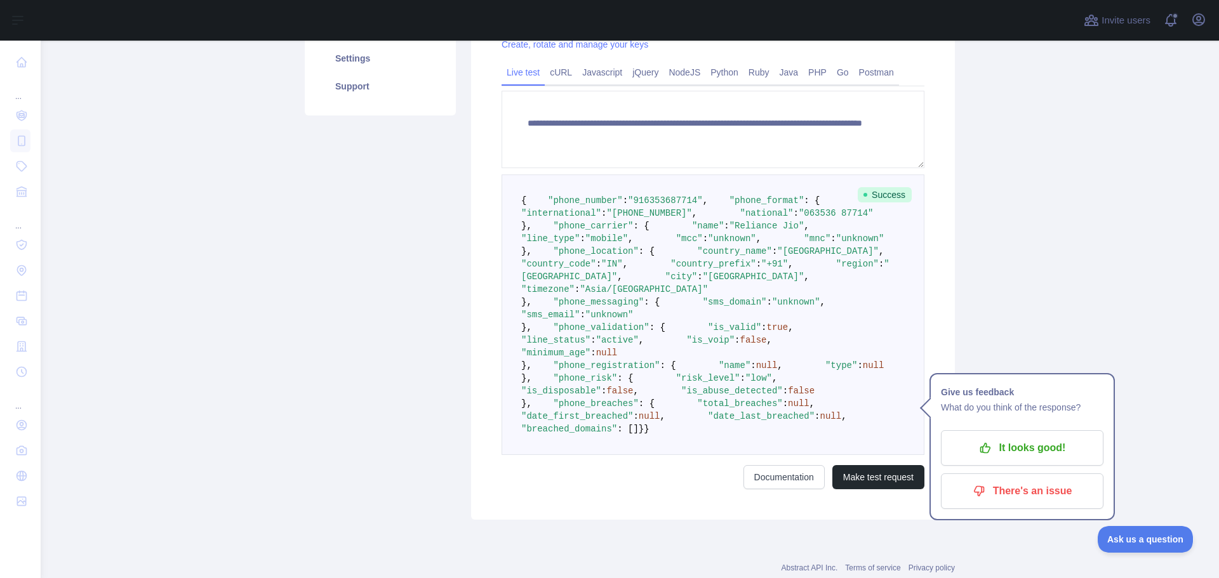
scroll to position [270, 0]
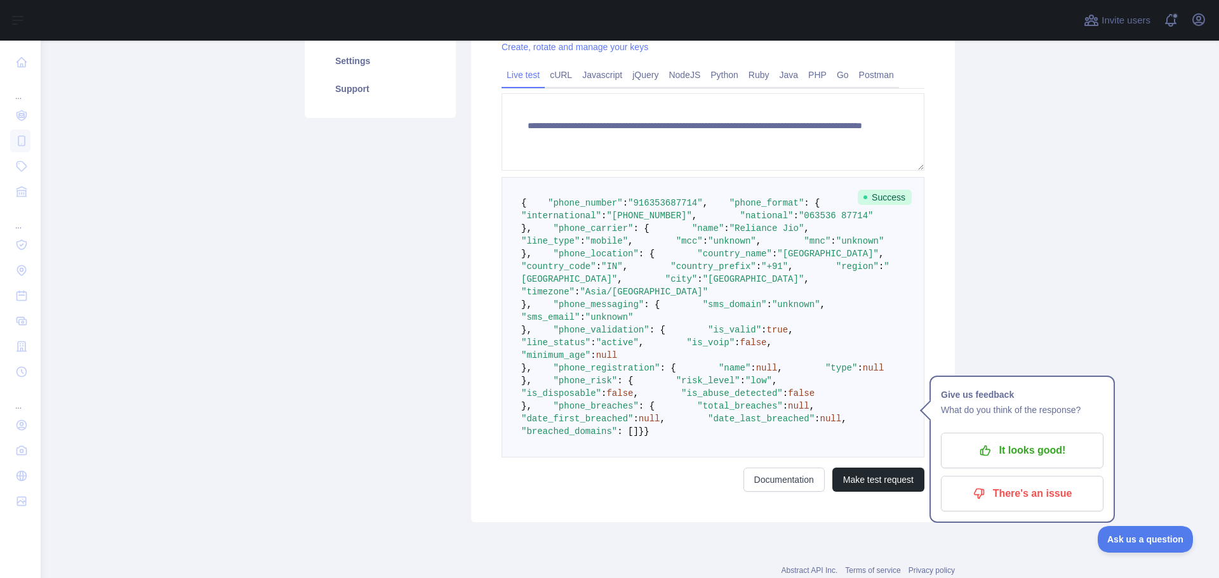
click at [729, 234] on span ""Reliance Jio"" at bounding box center [766, 228] width 75 height 10
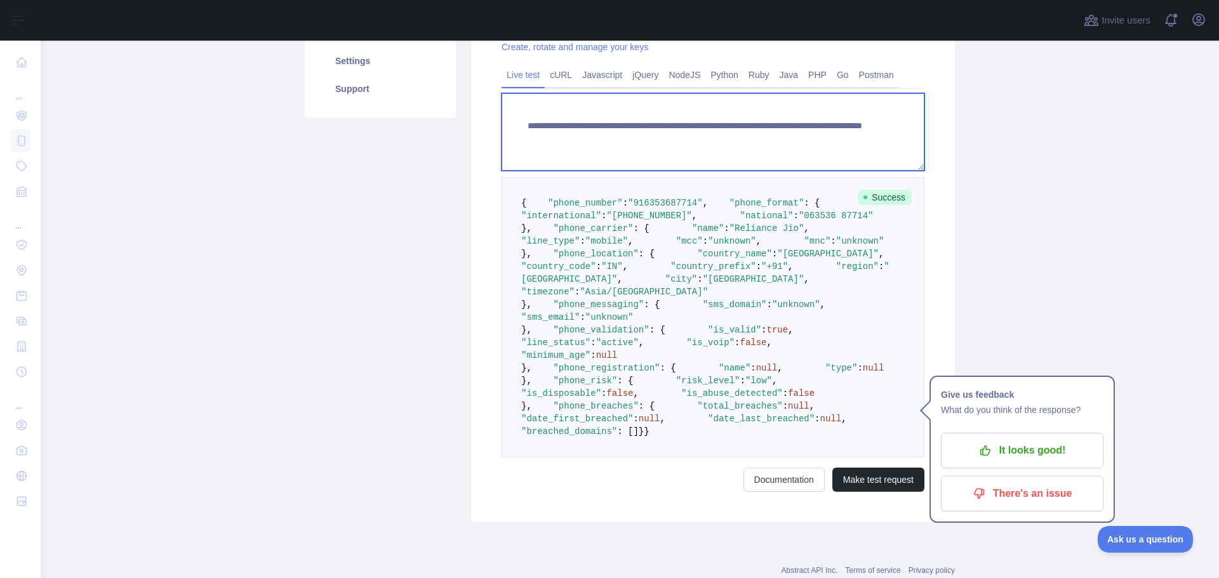
click at [776, 139] on textarea "**********" at bounding box center [712, 131] width 423 height 77
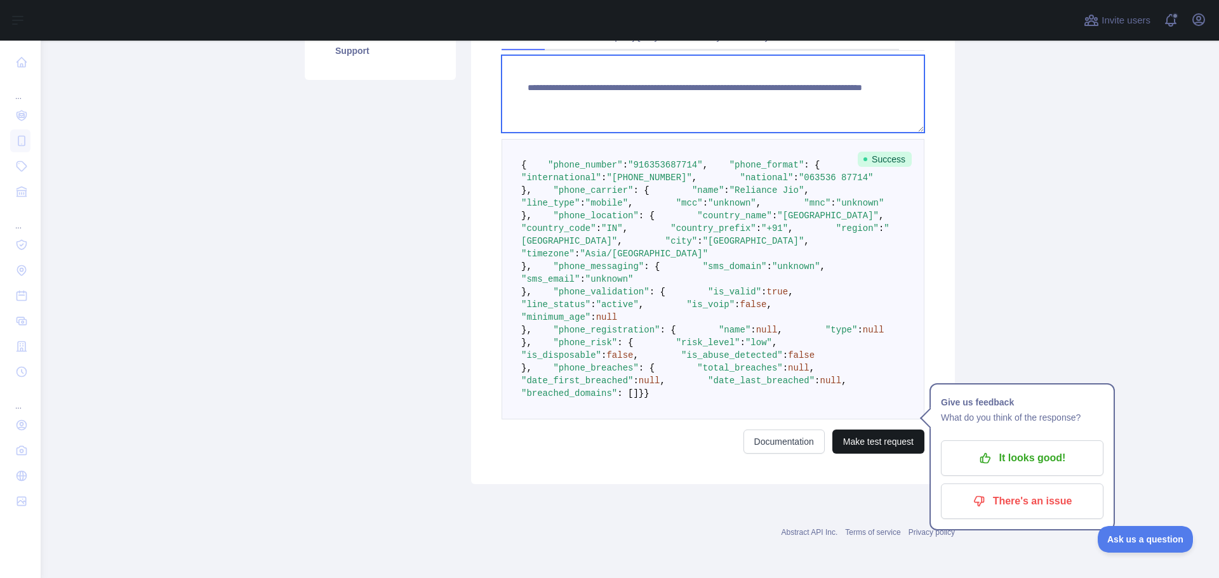
type textarea "**********"
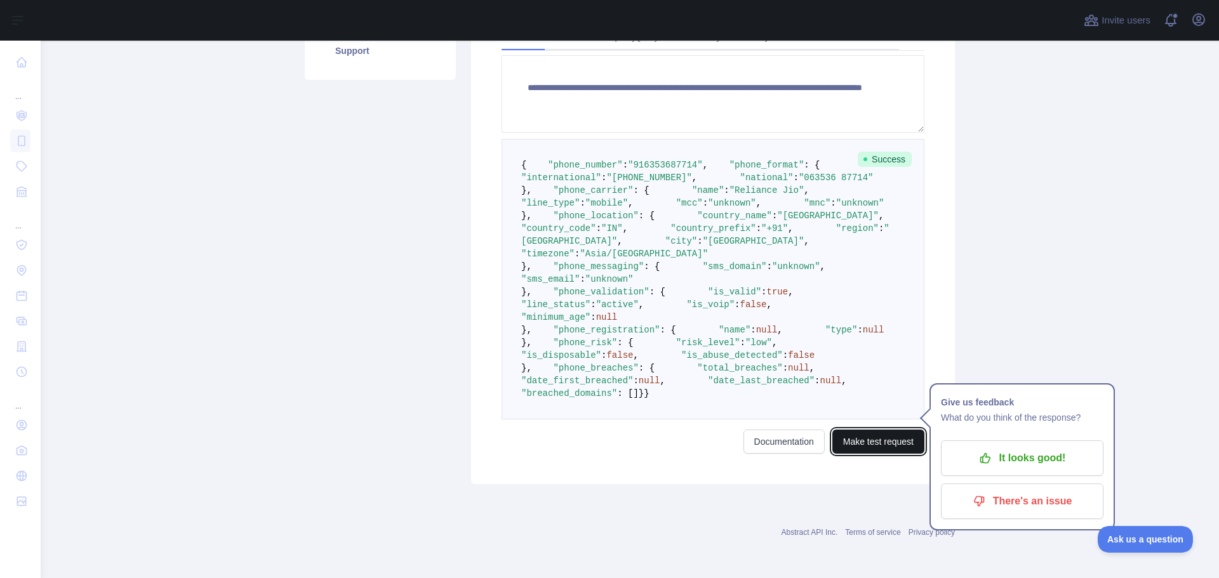
drag, startPoint x: 866, startPoint y: 441, endPoint x: 842, endPoint y: 420, distance: 31.9
click at [866, 441] on button "Make test request" at bounding box center [878, 442] width 92 height 24
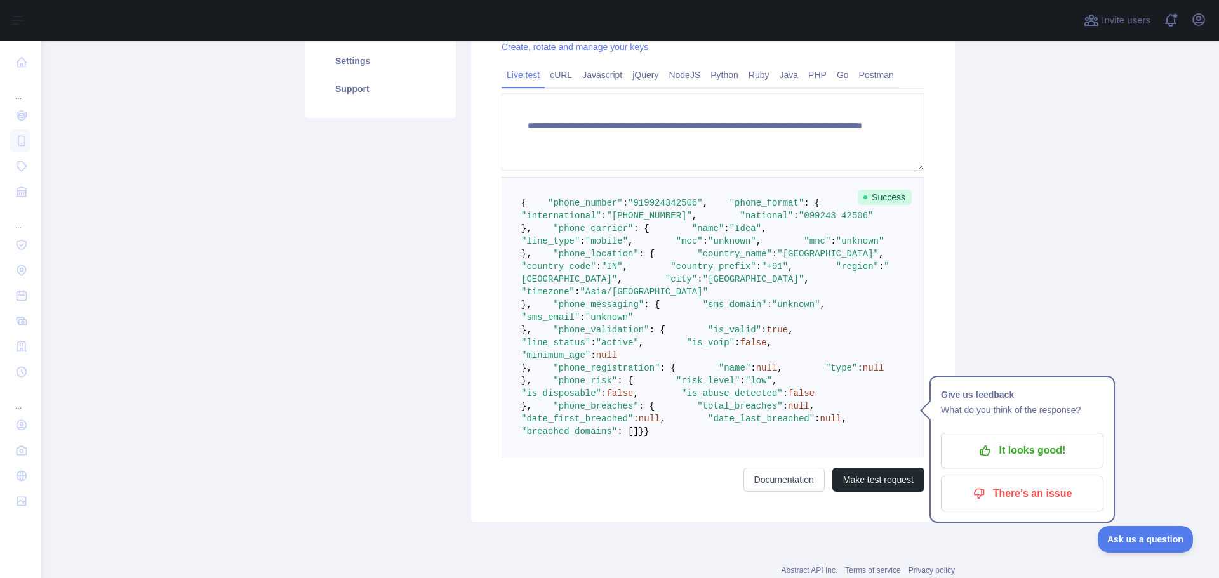
click at [729, 234] on span ""Idea"" at bounding box center [745, 228] width 32 height 10
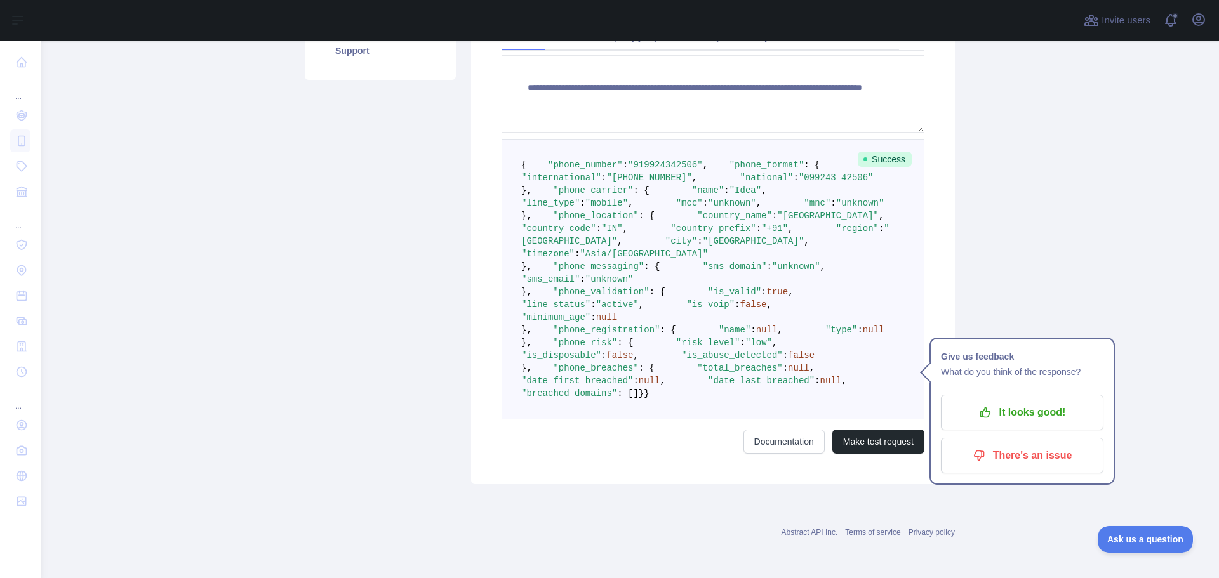
scroll to position [397, 0]
